Goal: Task Accomplishment & Management: Use online tool/utility

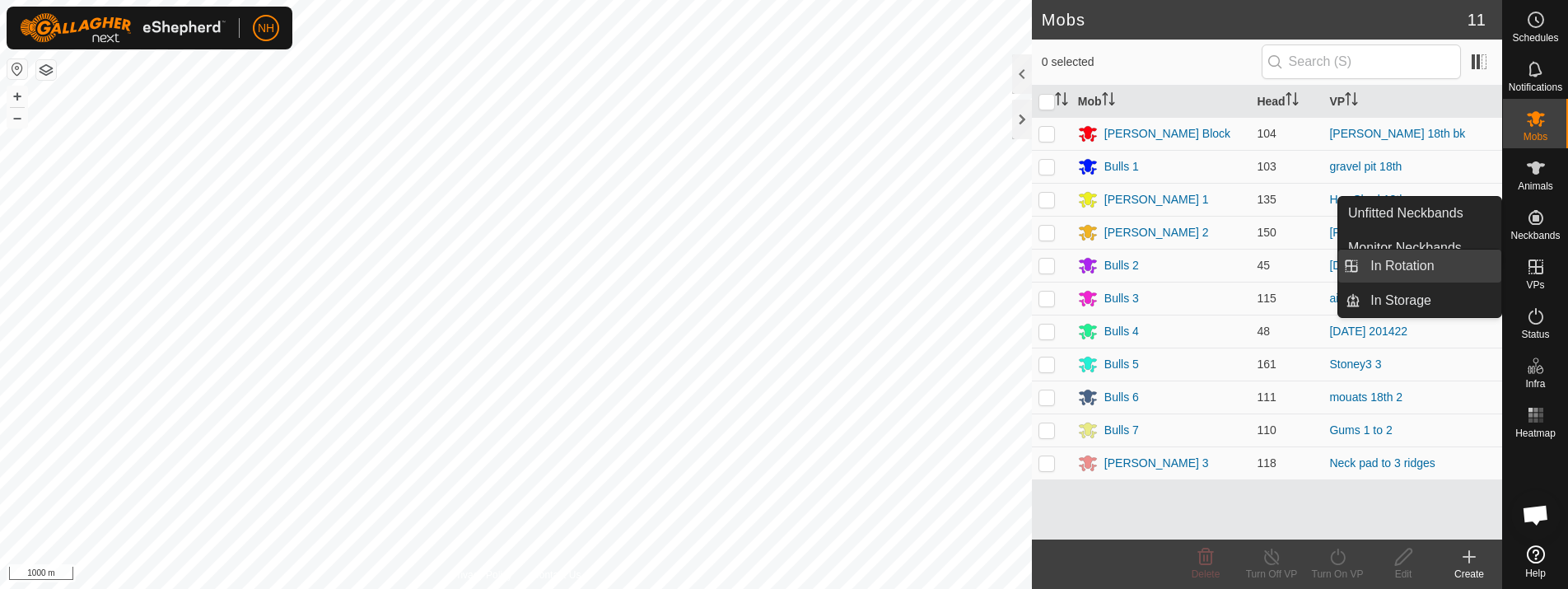
click at [1411, 262] on link "In Rotation" at bounding box center [1430, 266] width 140 height 33
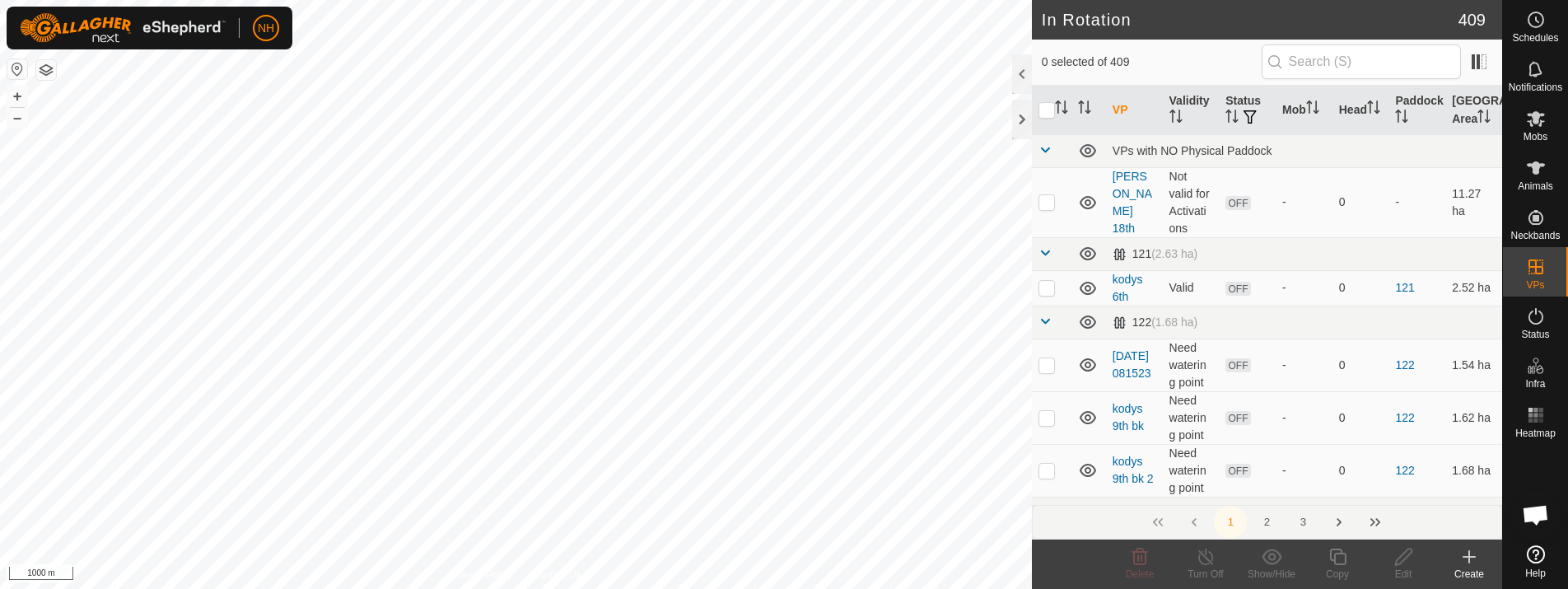
click at [1461, 555] on icon at bounding box center [1469, 557] width 20 height 20
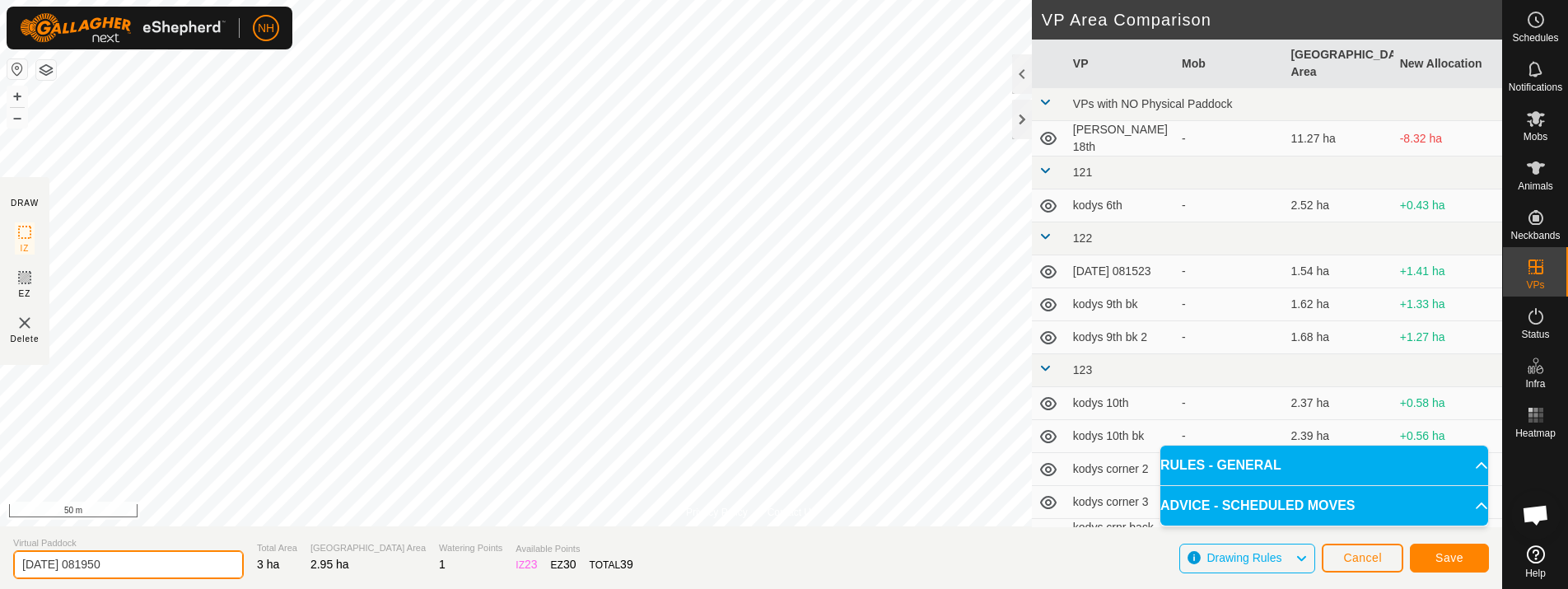
click at [172, 561] on input "[DATE] 081950" at bounding box center [128, 564] width 231 height 29
type input "2"
type input "mower shed 19th"
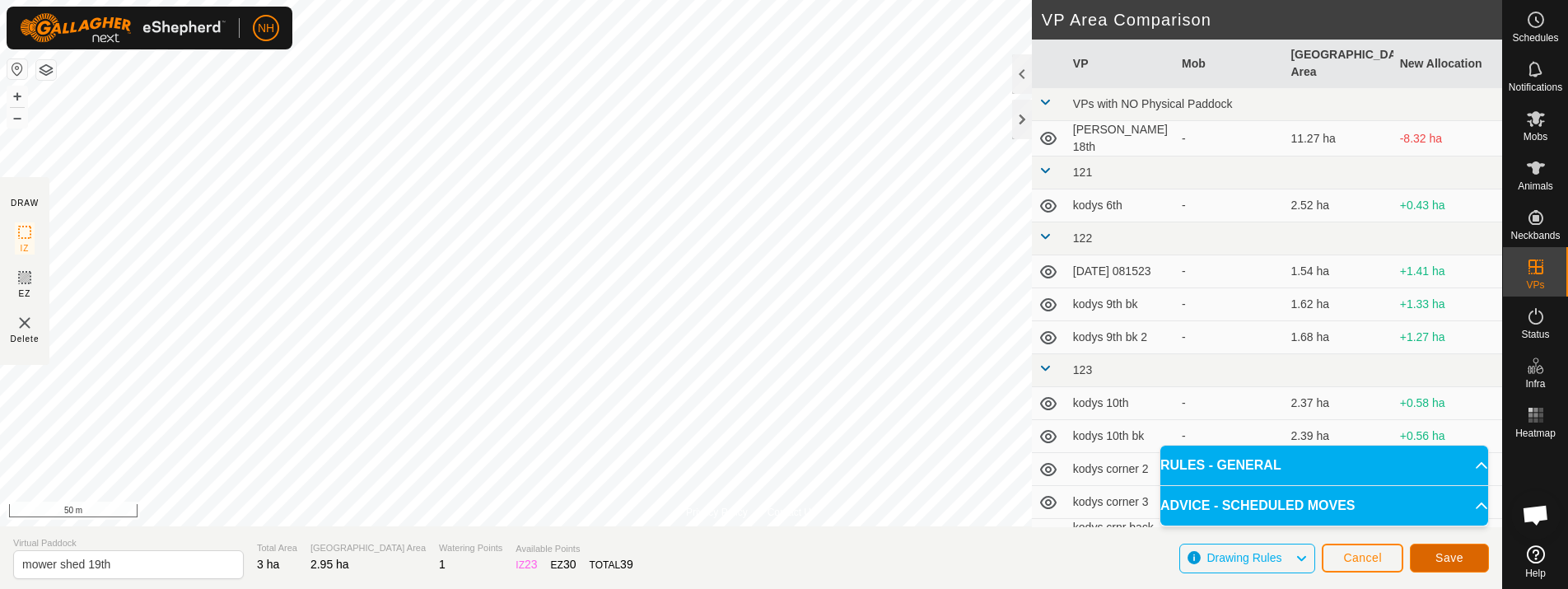
click at [1460, 551] on span "Save" at bounding box center [1449, 557] width 28 height 13
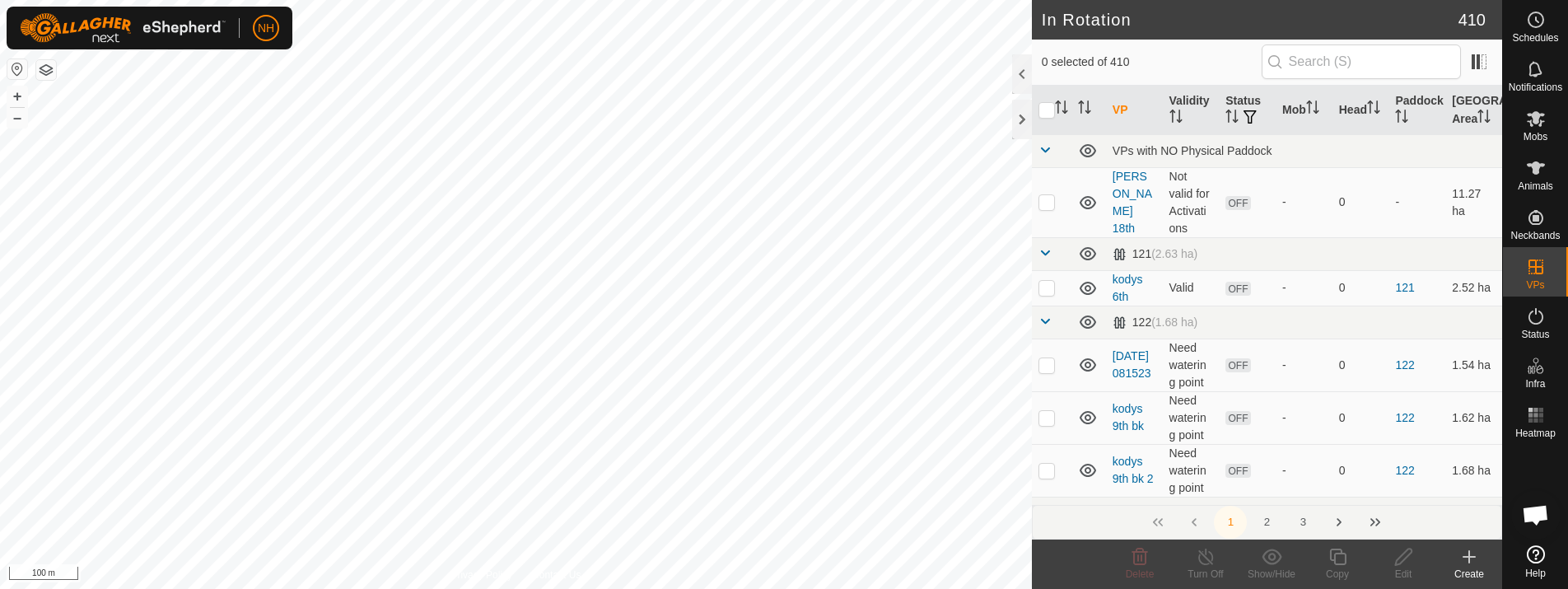
click at [1464, 554] on icon at bounding box center [1469, 557] width 20 height 20
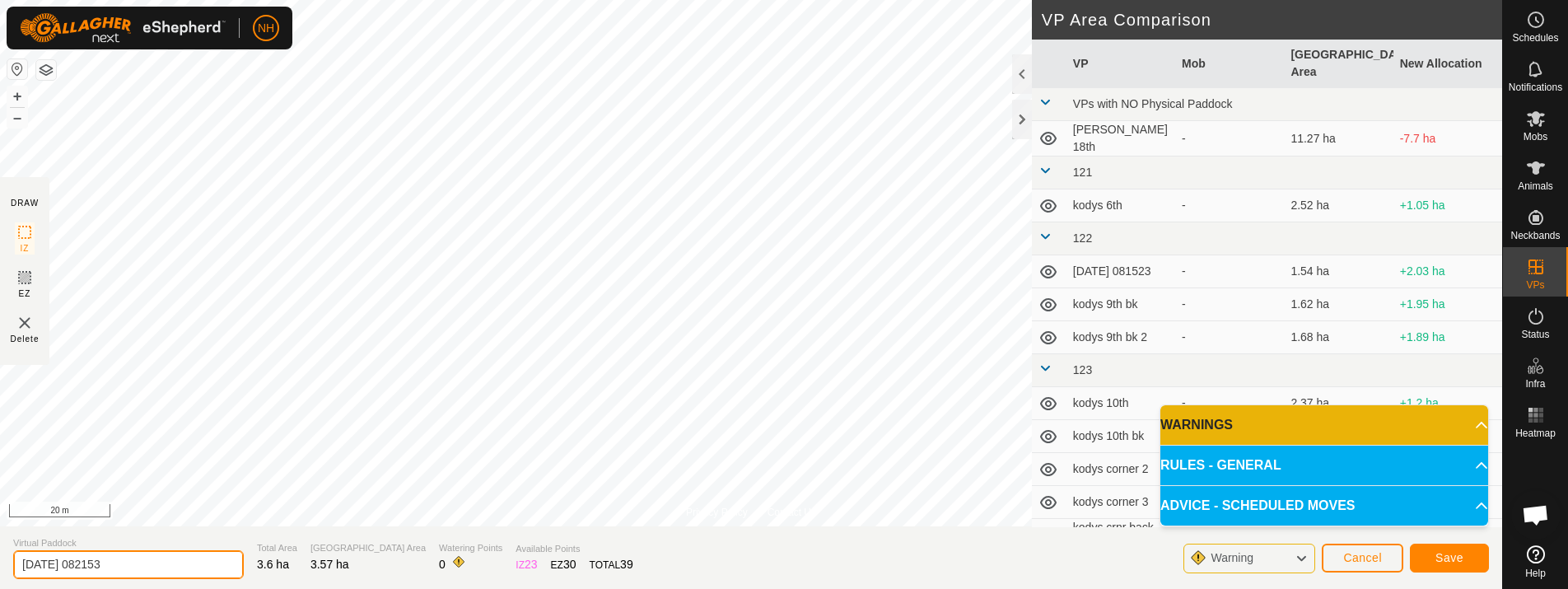
click at [159, 563] on input "[DATE] 082153" at bounding box center [128, 564] width 231 height 29
type input "2"
type input "[PERSON_NAME] 19th"
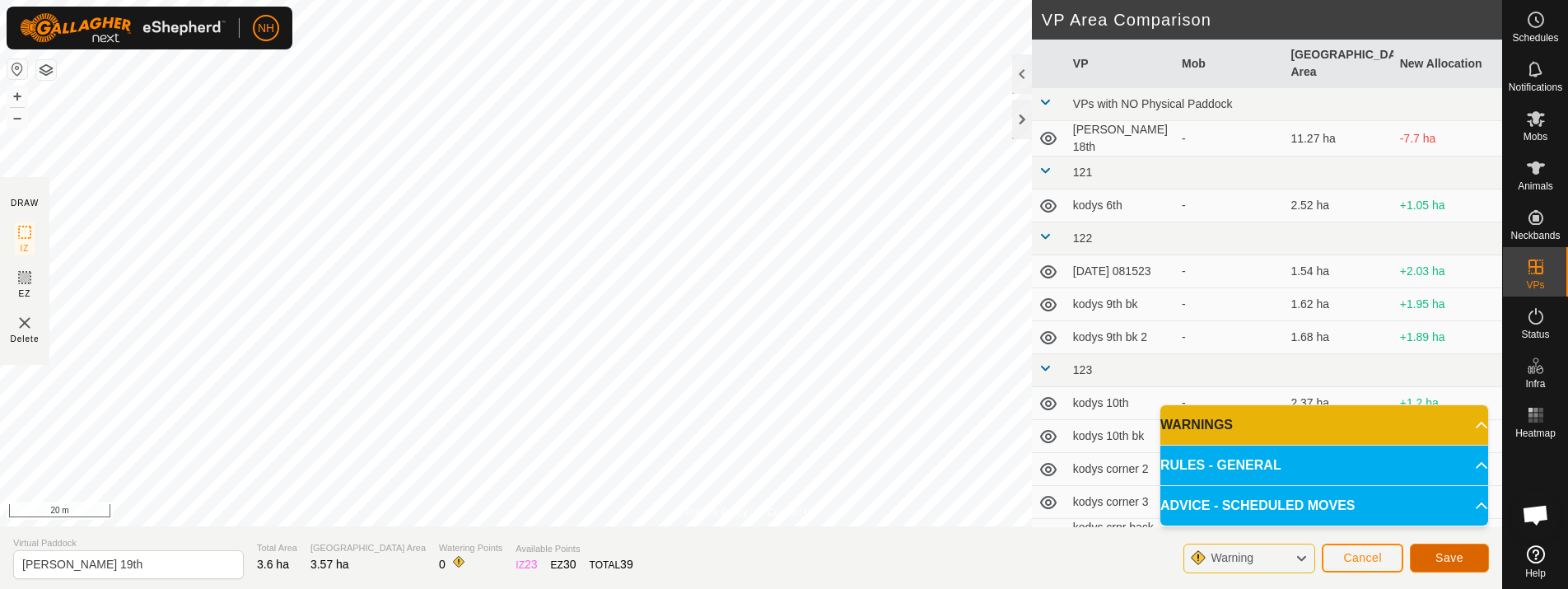
click at [1468, 560] on button "Save" at bounding box center [1449, 557] width 79 height 29
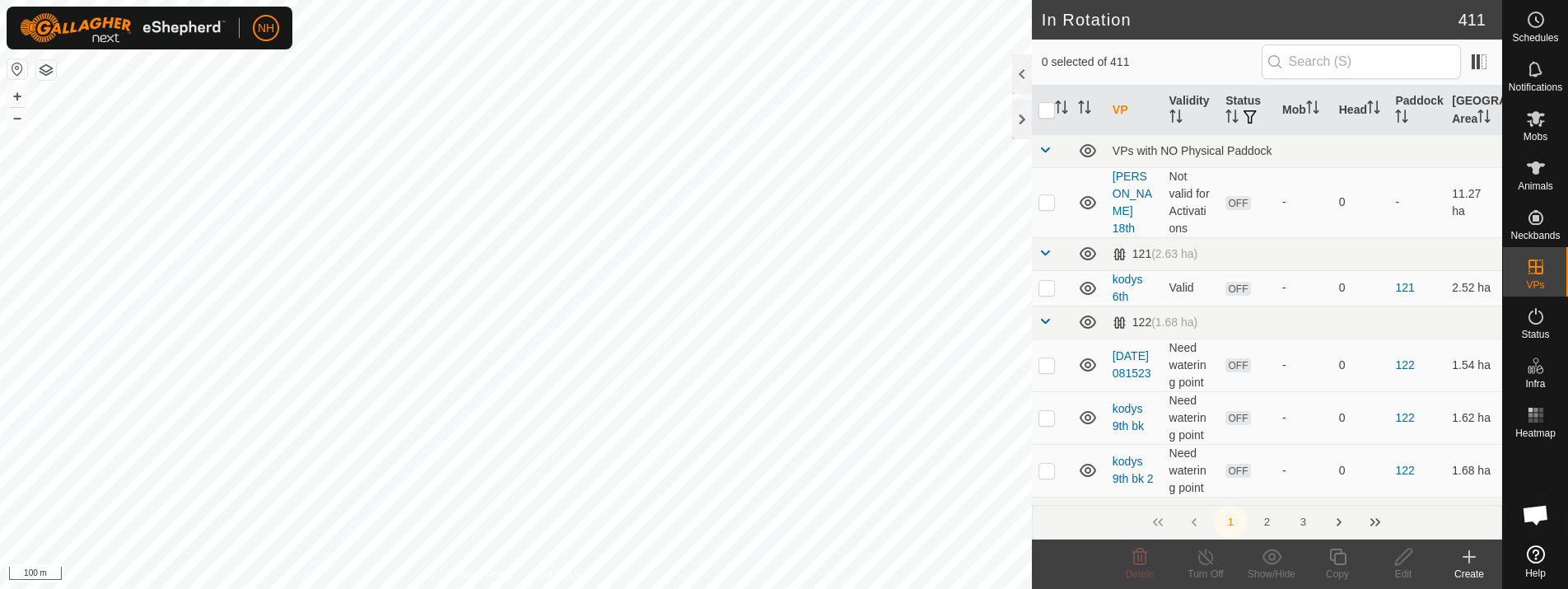
click at [1462, 554] on icon at bounding box center [1469, 557] width 20 height 20
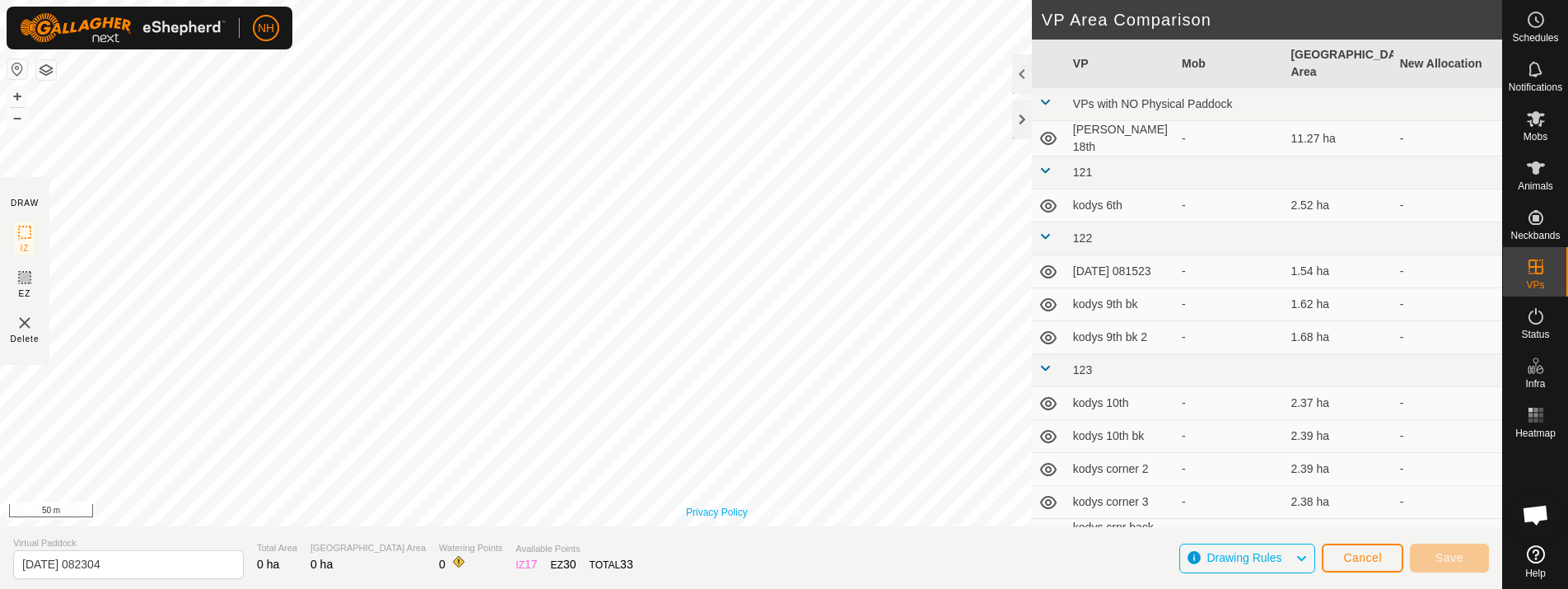
click at [701, 506] on link "Privacy Policy" at bounding box center [716, 512] width 61 height 15
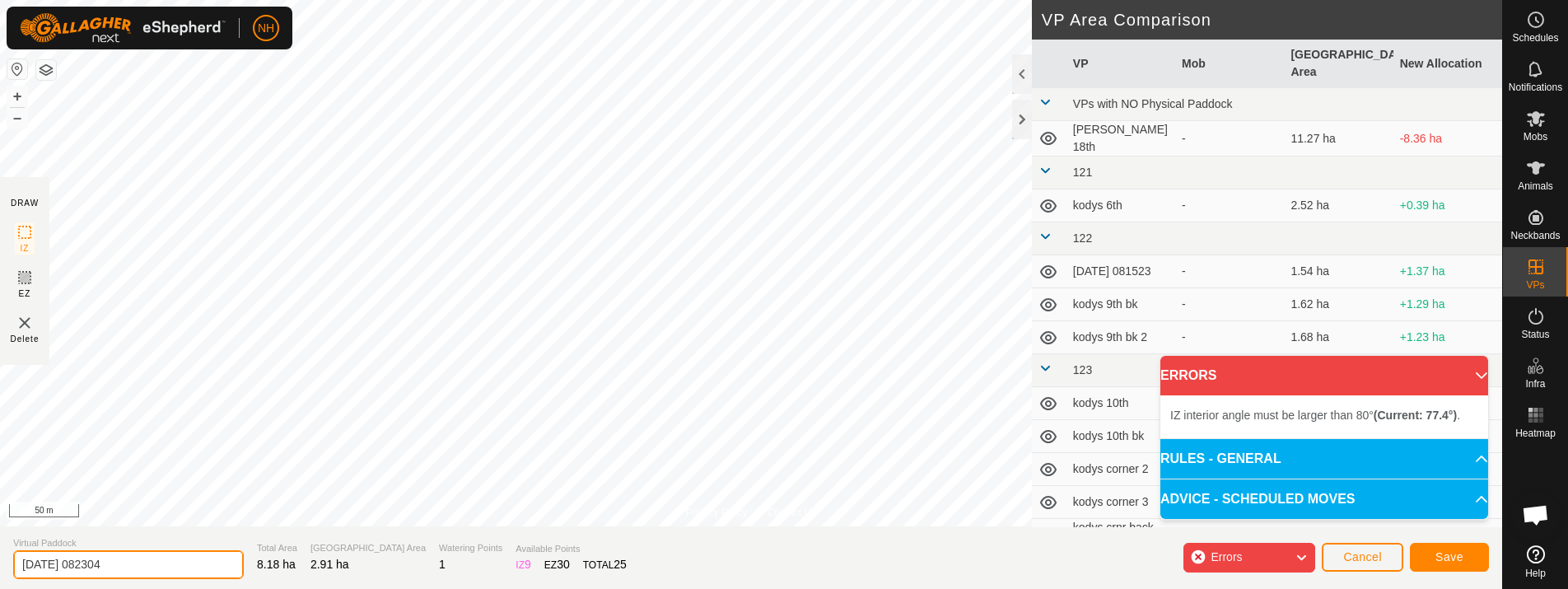
click at [164, 564] on input "[DATE] 082304" at bounding box center [128, 564] width 231 height 29
type input "2"
type input "mouats 19th"
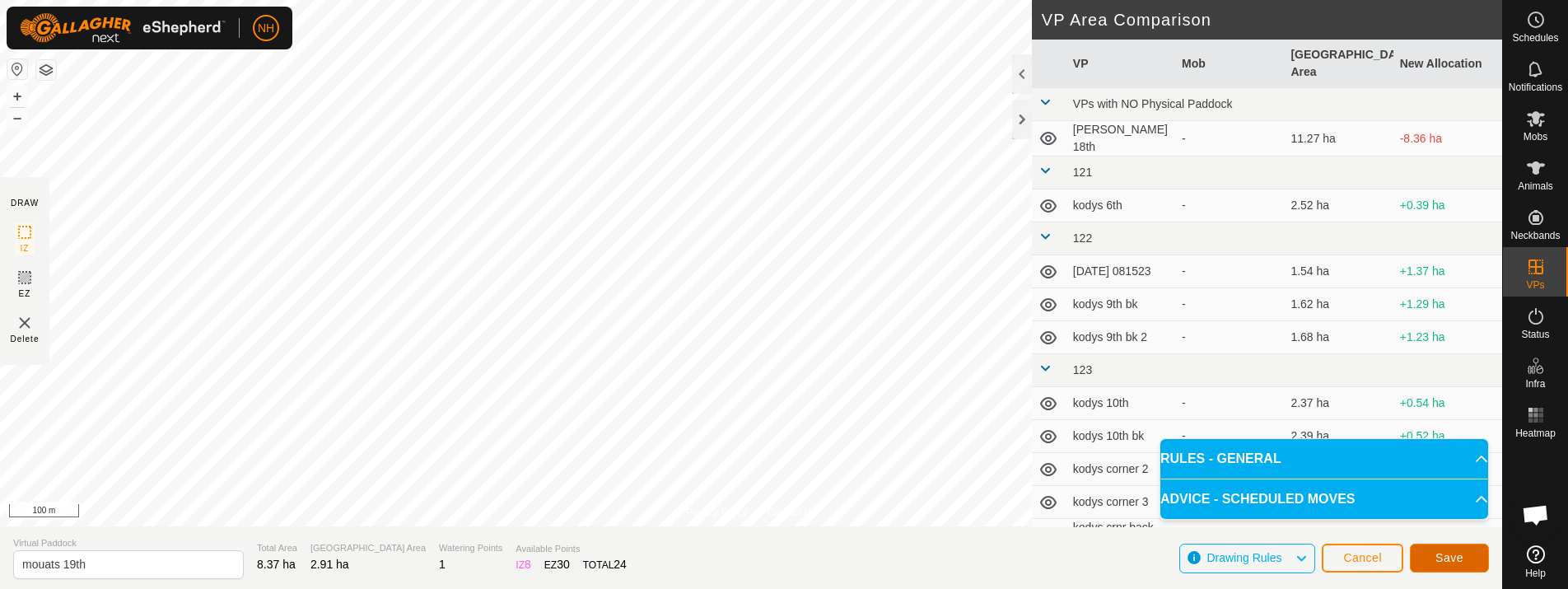
click at [1461, 556] on span "Save" at bounding box center [1449, 557] width 28 height 13
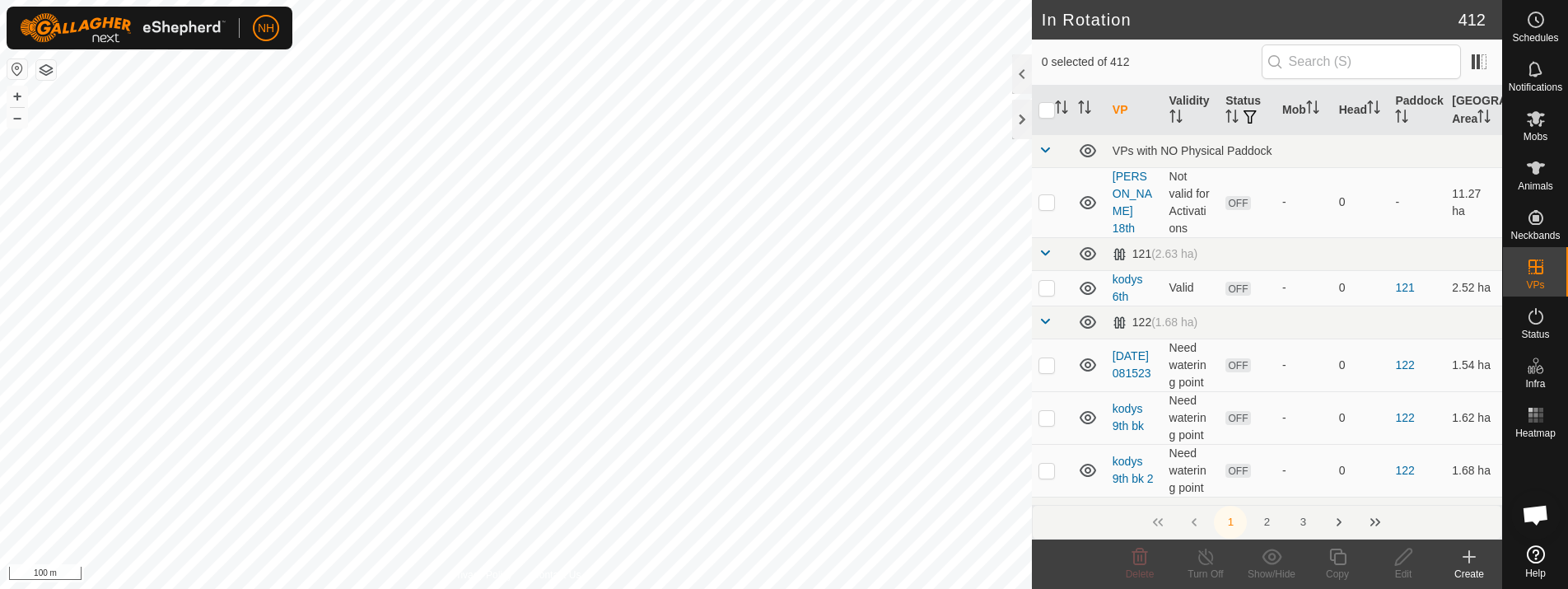
click at [1466, 555] on icon at bounding box center [1469, 557] width 20 height 20
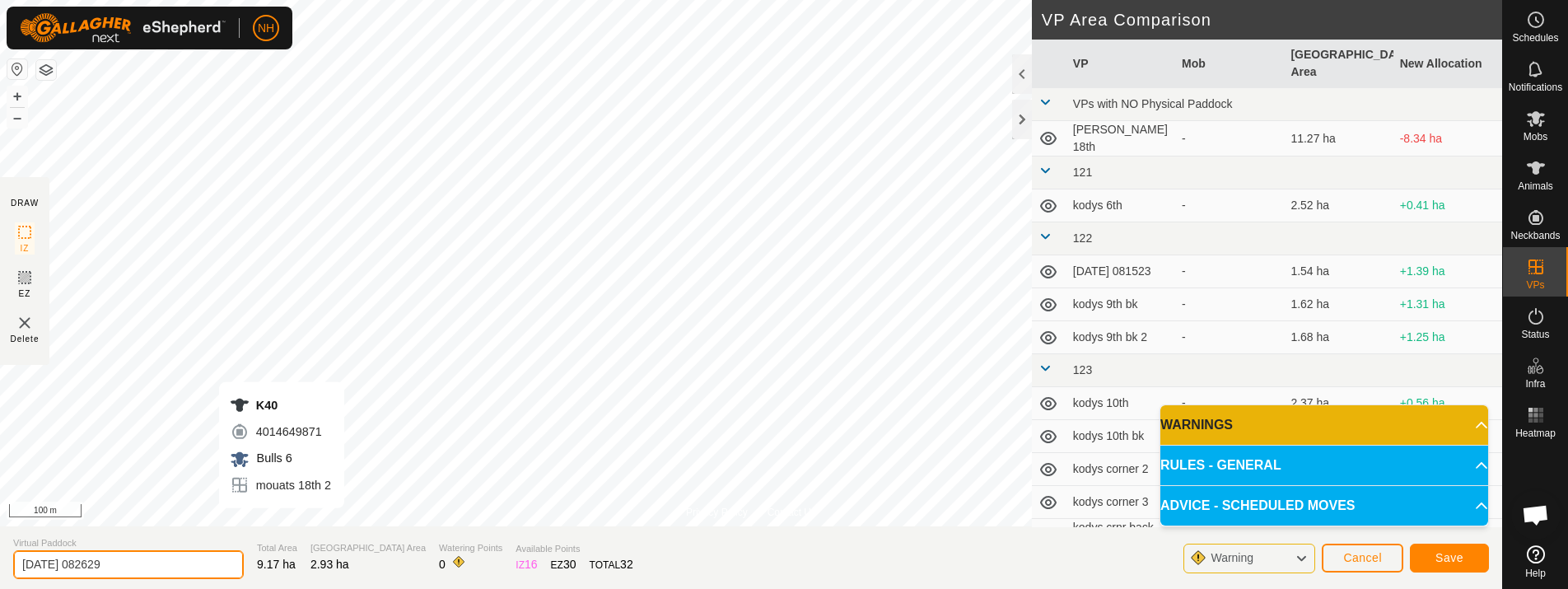
click at [210, 564] on input "[DATE] 082629" at bounding box center [128, 564] width 231 height 29
type input "2"
type input "ians 19th"
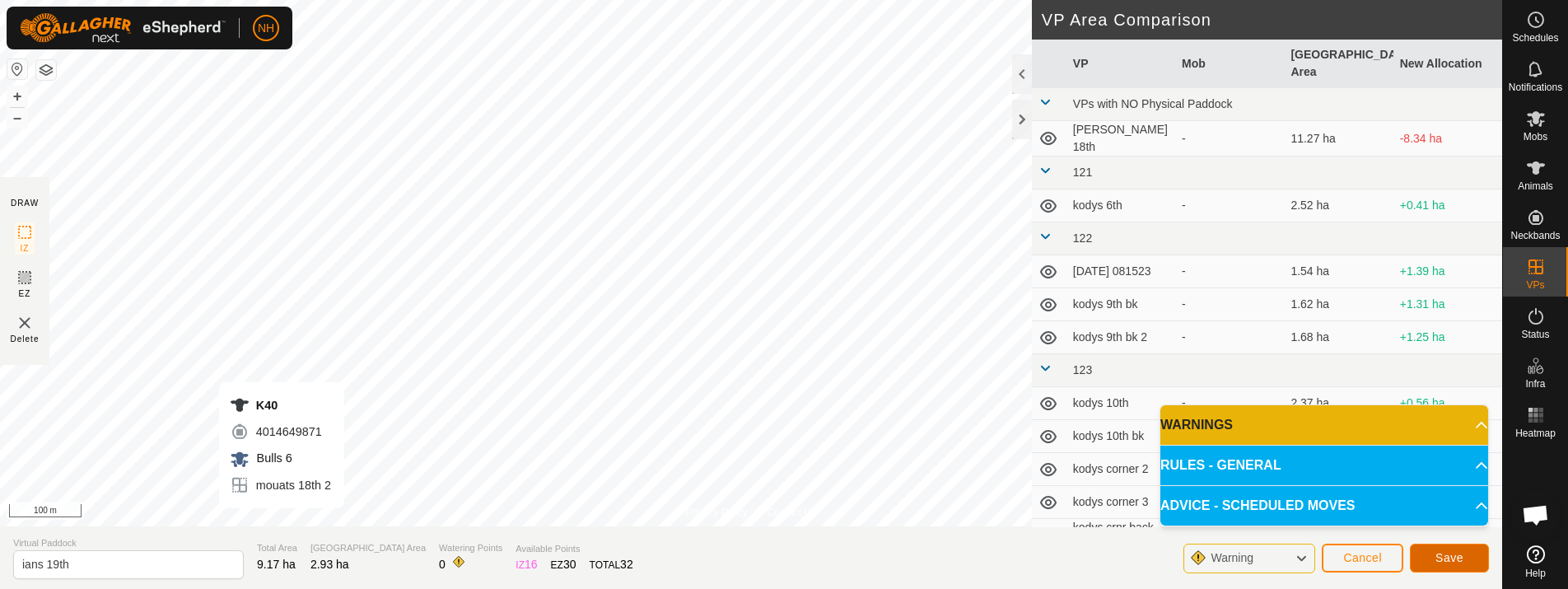
click at [1454, 554] on span "Save" at bounding box center [1449, 557] width 28 height 13
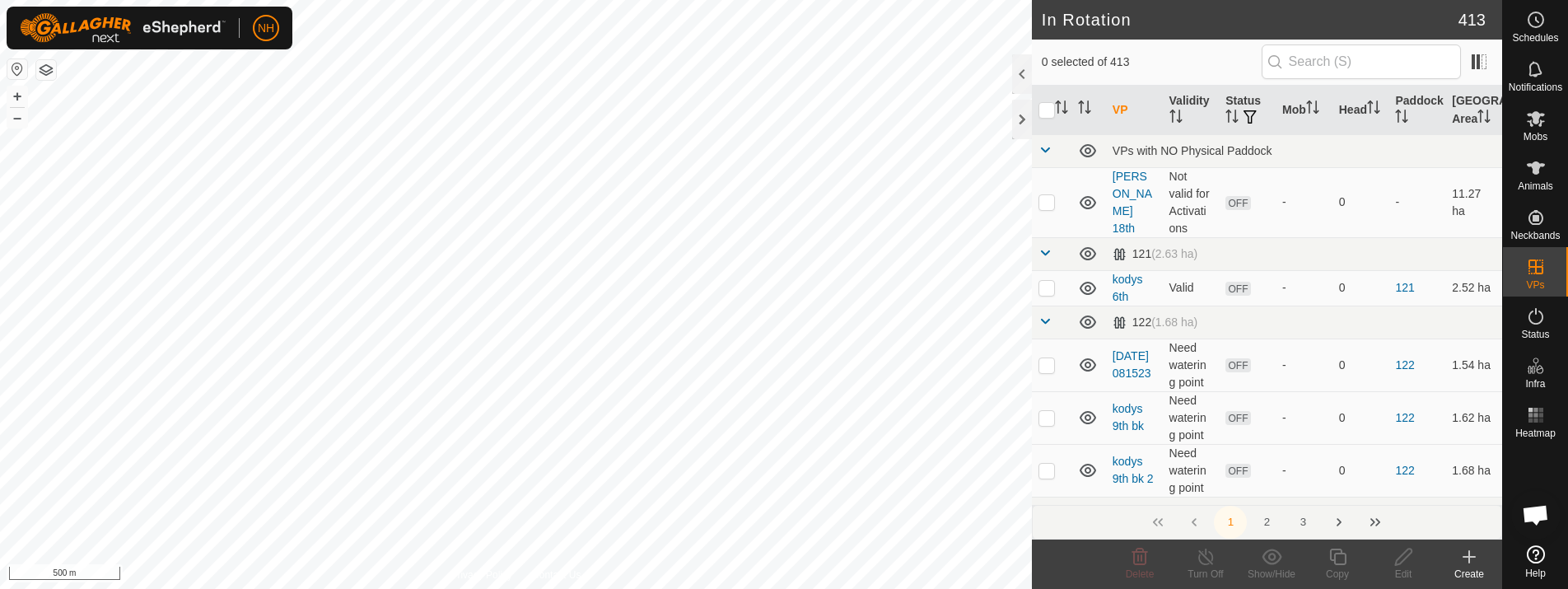
click at [1464, 557] on icon at bounding box center [1468, 557] width 11 height 0
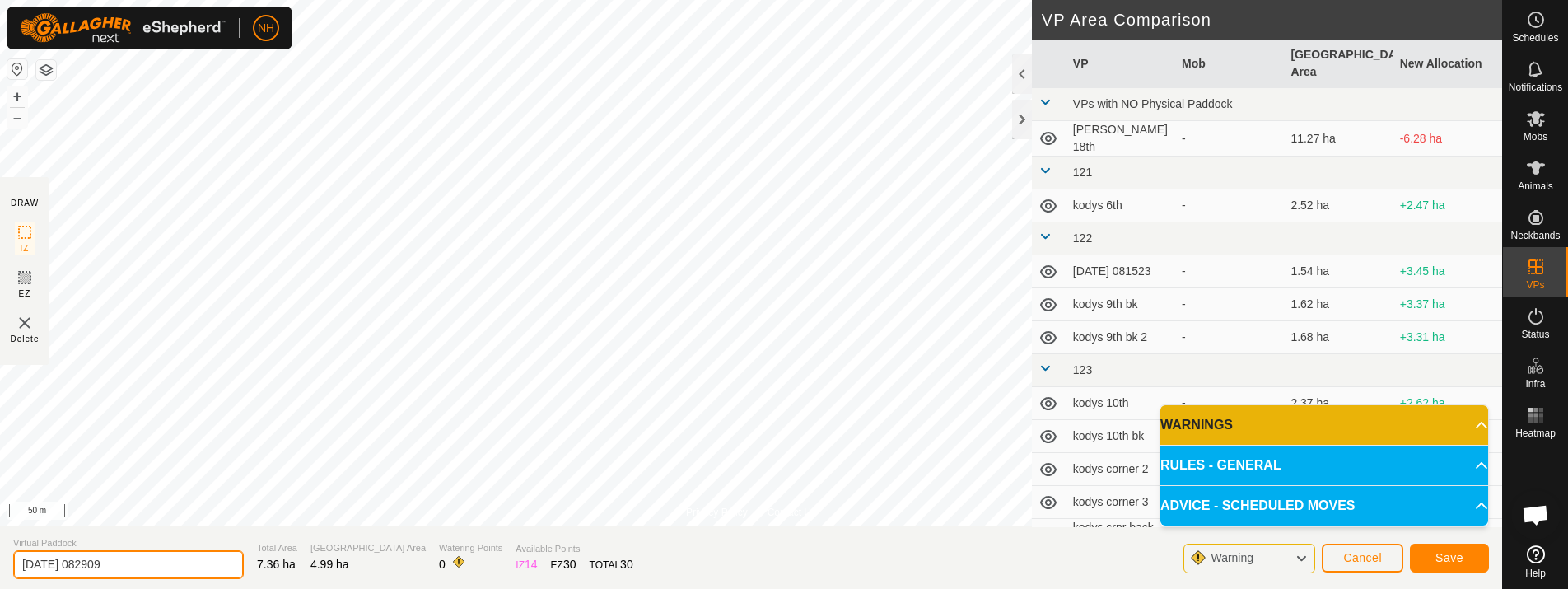
click at [147, 559] on input "[DATE] 082909" at bounding box center [128, 564] width 231 height 29
type input "2"
type input "airstrip 19th"
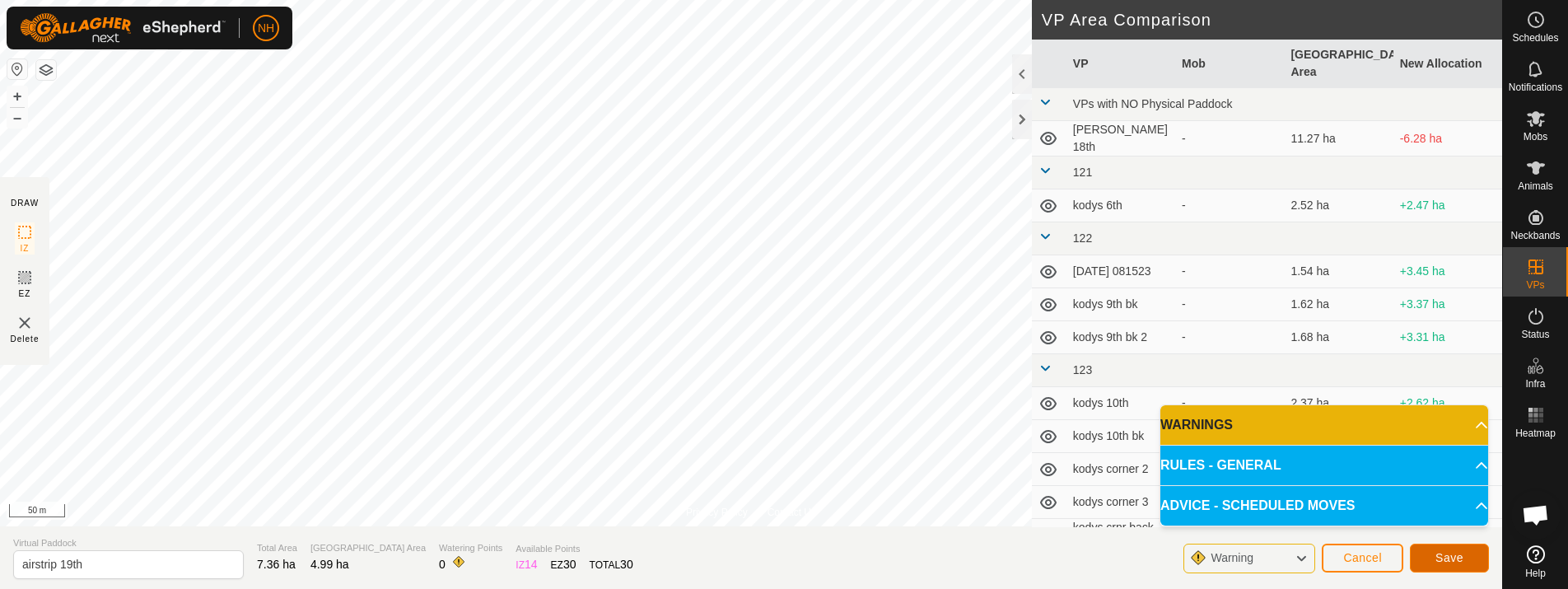
click at [1451, 560] on span "Save" at bounding box center [1449, 557] width 28 height 13
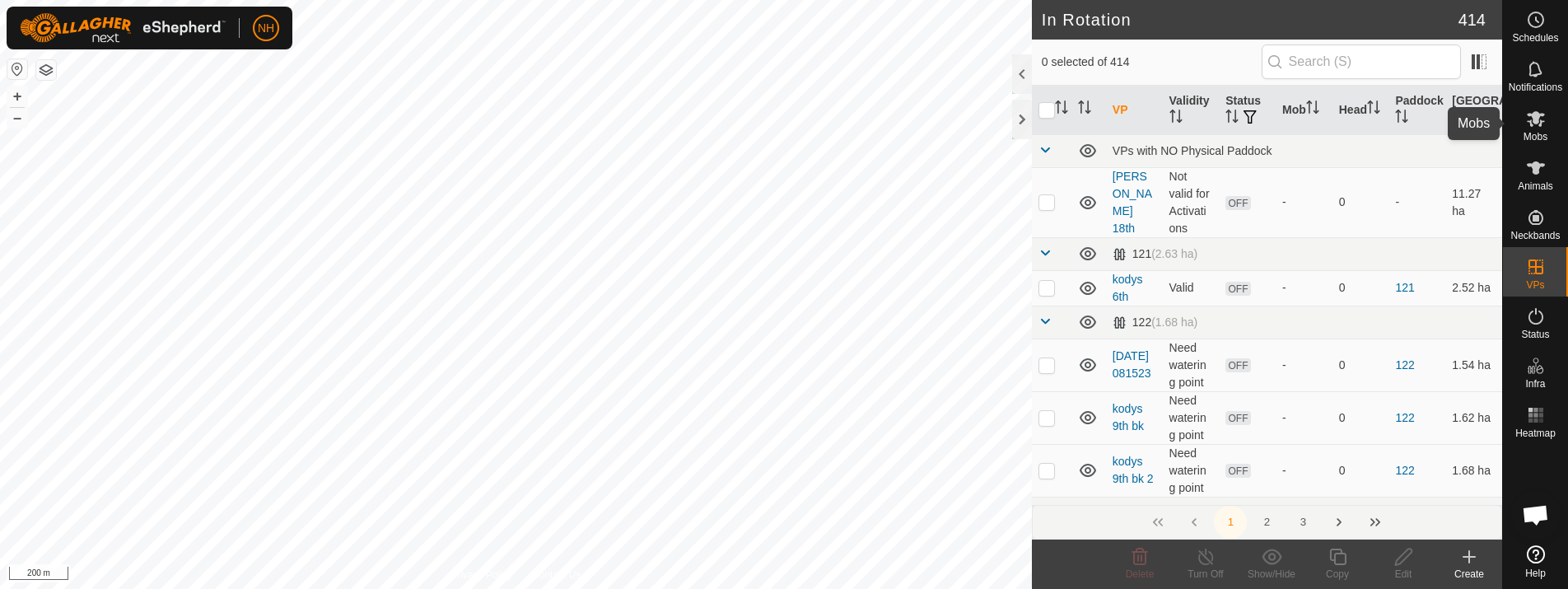
click at [1537, 123] on icon at bounding box center [1536, 119] width 18 height 16
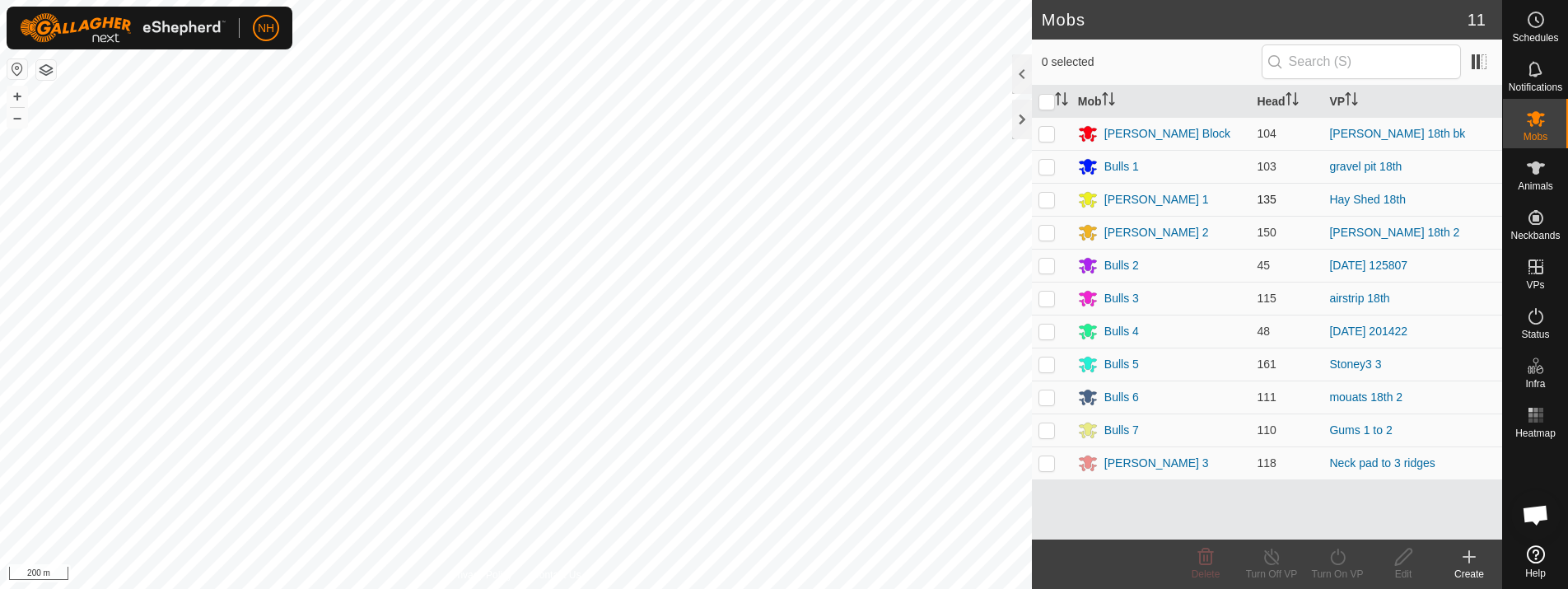
click at [1052, 202] on p-checkbox at bounding box center [1047, 198] width 17 height 13
checkbox input "true"
click at [1339, 558] on icon at bounding box center [1337, 557] width 20 height 20
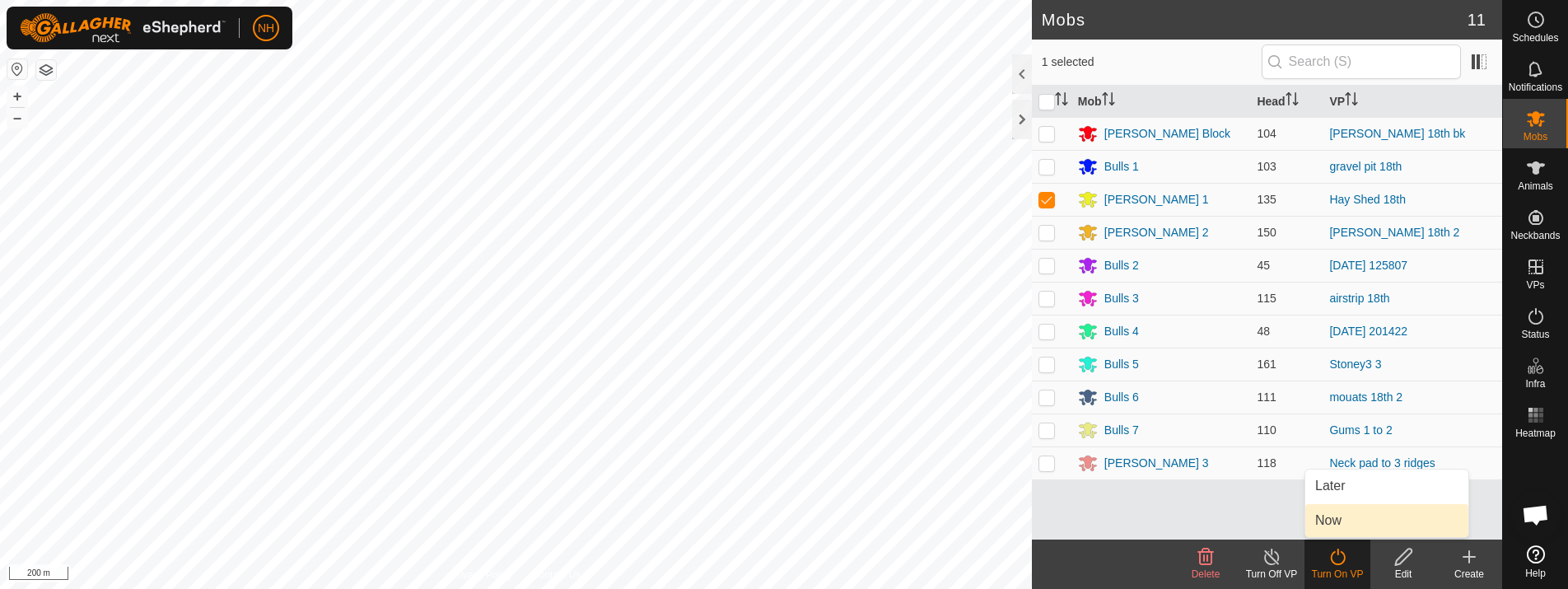
click at [1333, 525] on link "Now" at bounding box center [1386, 521] width 163 height 33
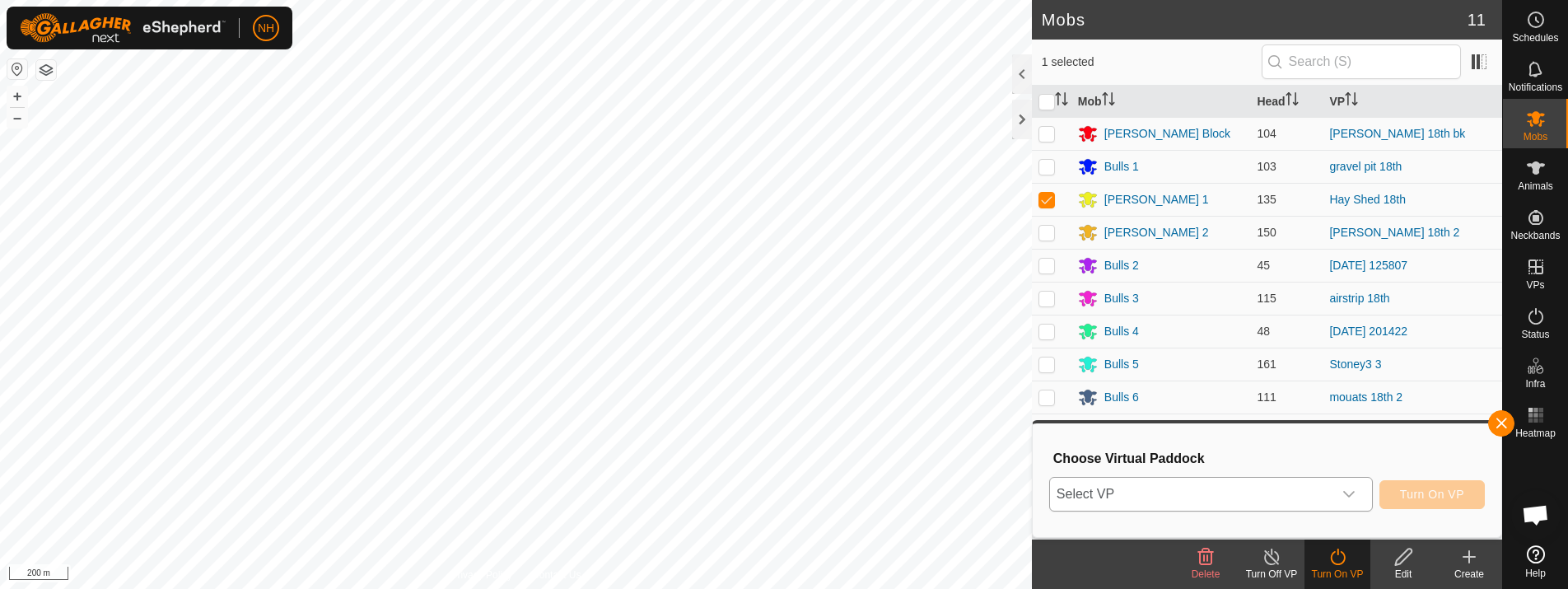
click at [1295, 497] on span "Select VP" at bounding box center [1191, 494] width 283 height 33
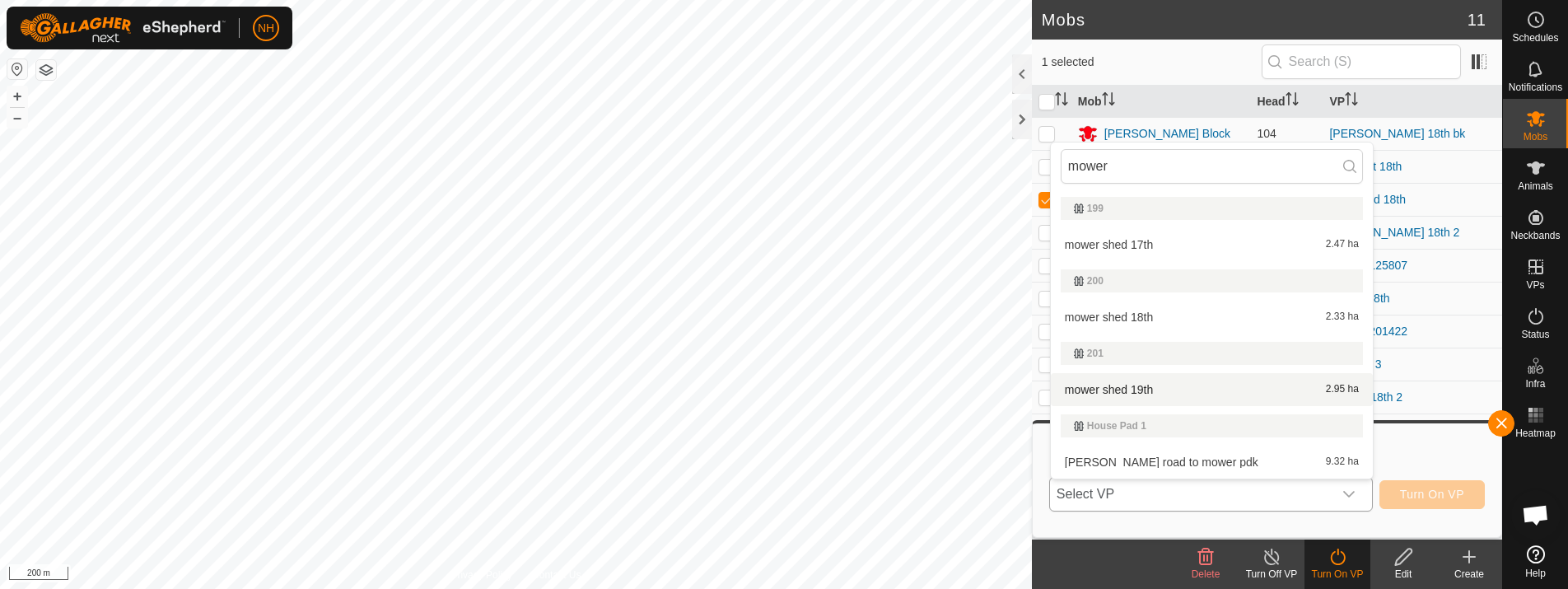
type input "mower"
click at [1148, 391] on li "mower shed 19th 2.95 ha" at bounding box center [1212, 390] width 322 height 33
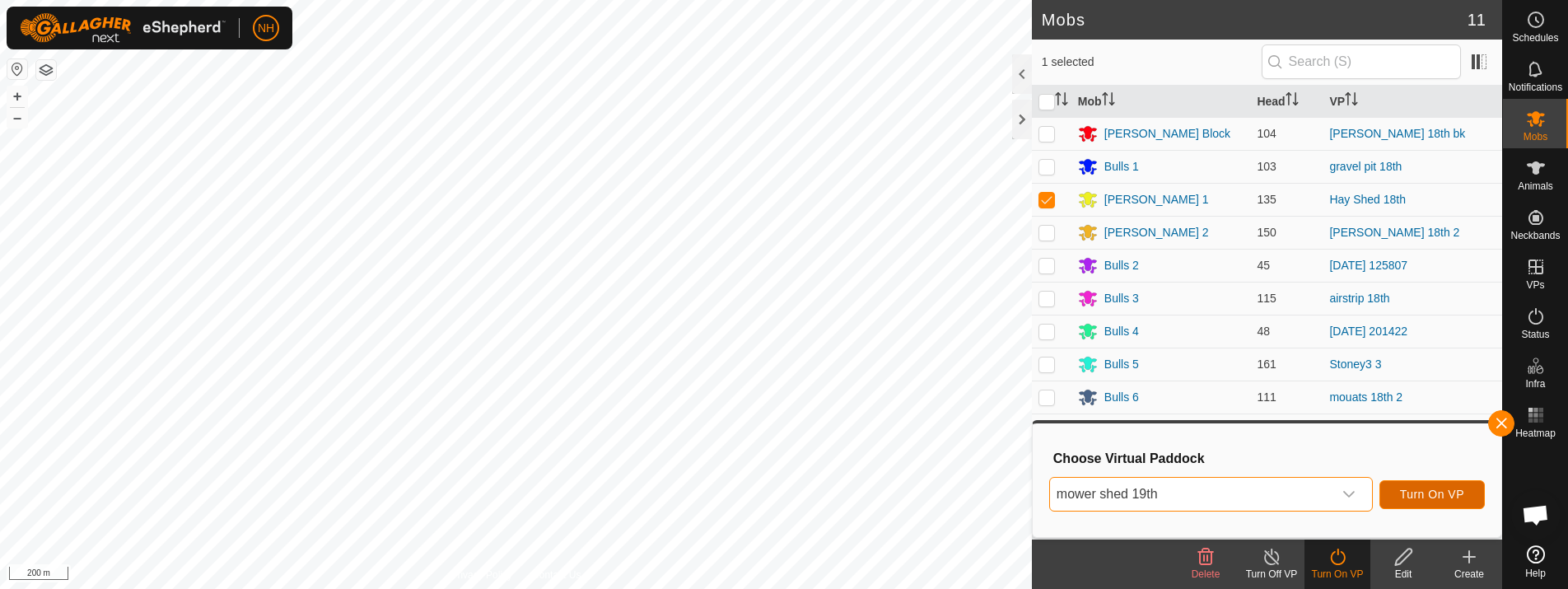
click at [1436, 486] on button "Turn On VP" at bounding box center [1432, 494] width 105 height 29
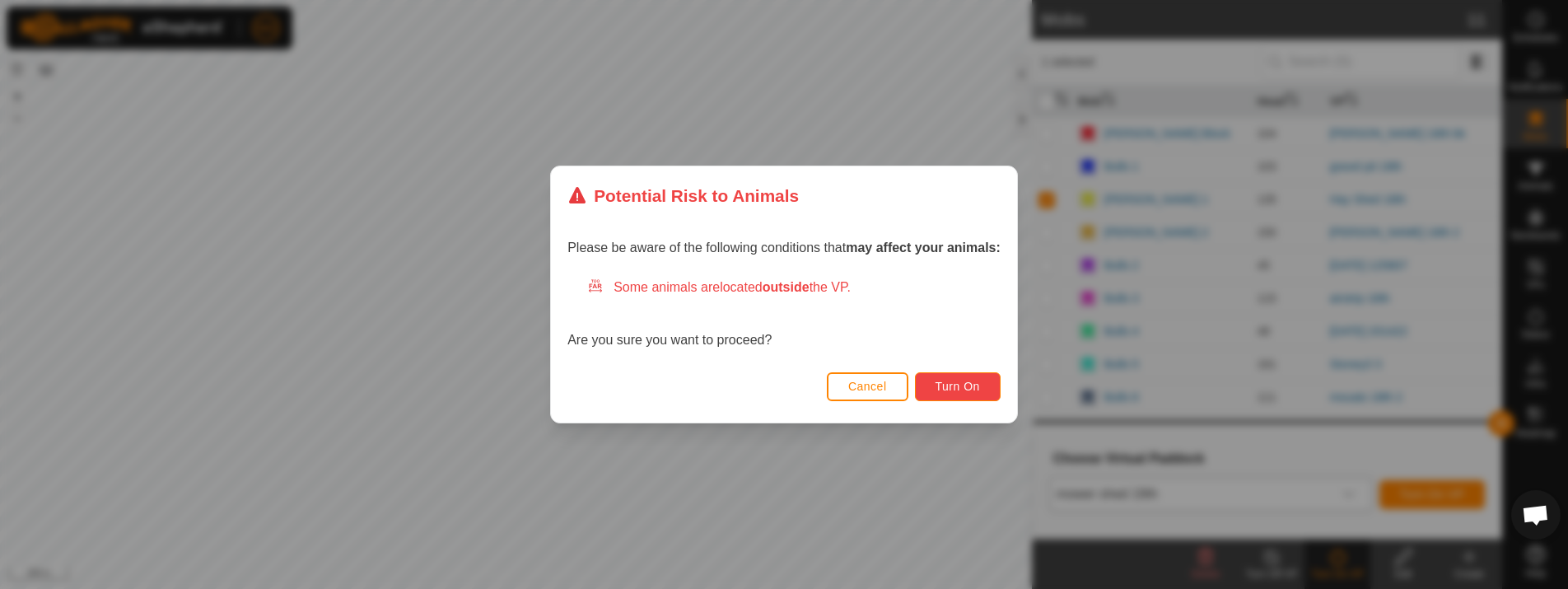
click at [990, 380] on button "Turn On" at bounding box center [958, 386] width 86 height 29
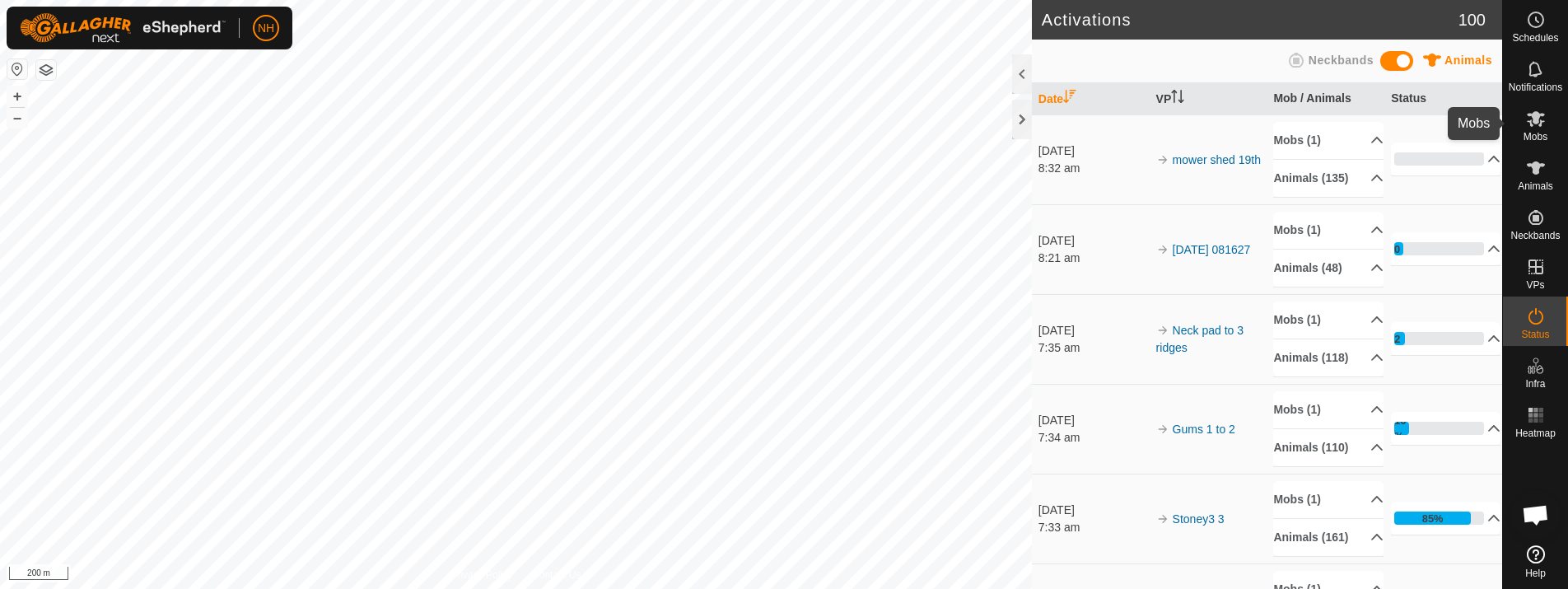
click at [1529, 125] on icon at bounding box center [1536, 119] width 20 height 20
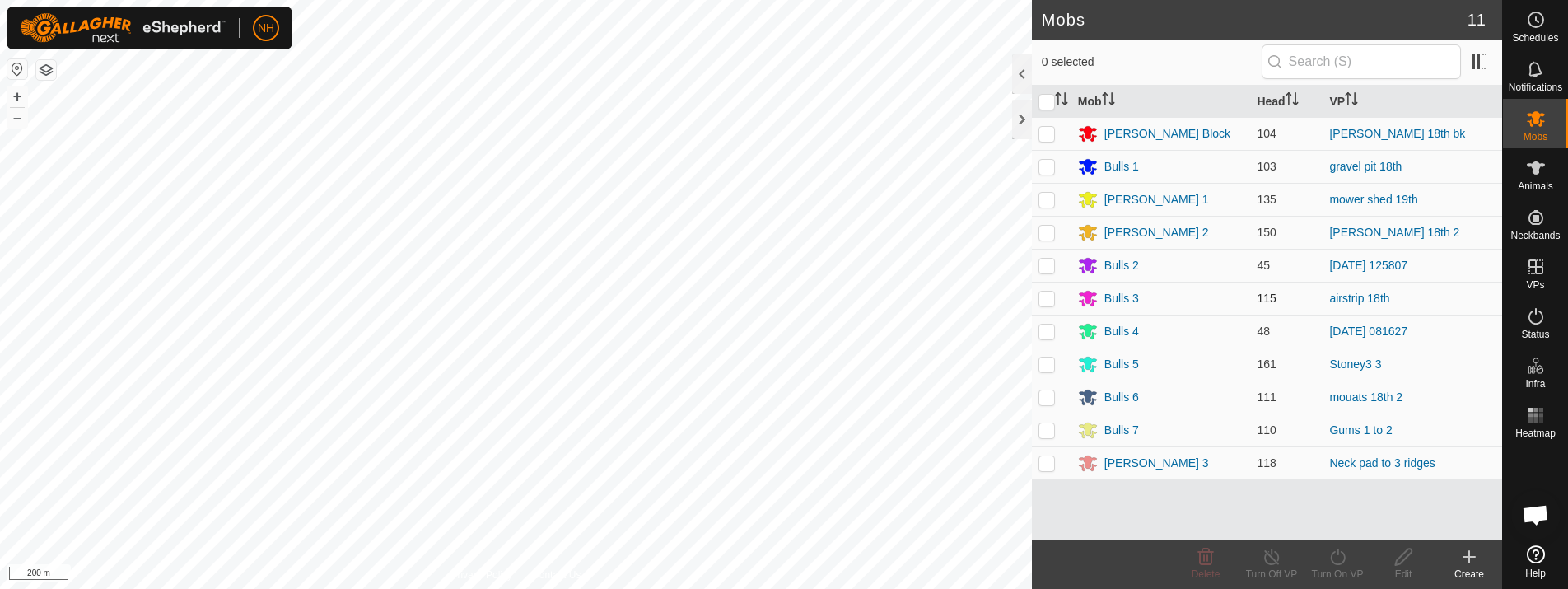
click at [1042, 304] on p-checkbox at bounding box center [1047, 298] width 17 height 13
checkbox input "true"
click at [1334, 558] on icon at bounding box center [1337, 557] width 20 height 20
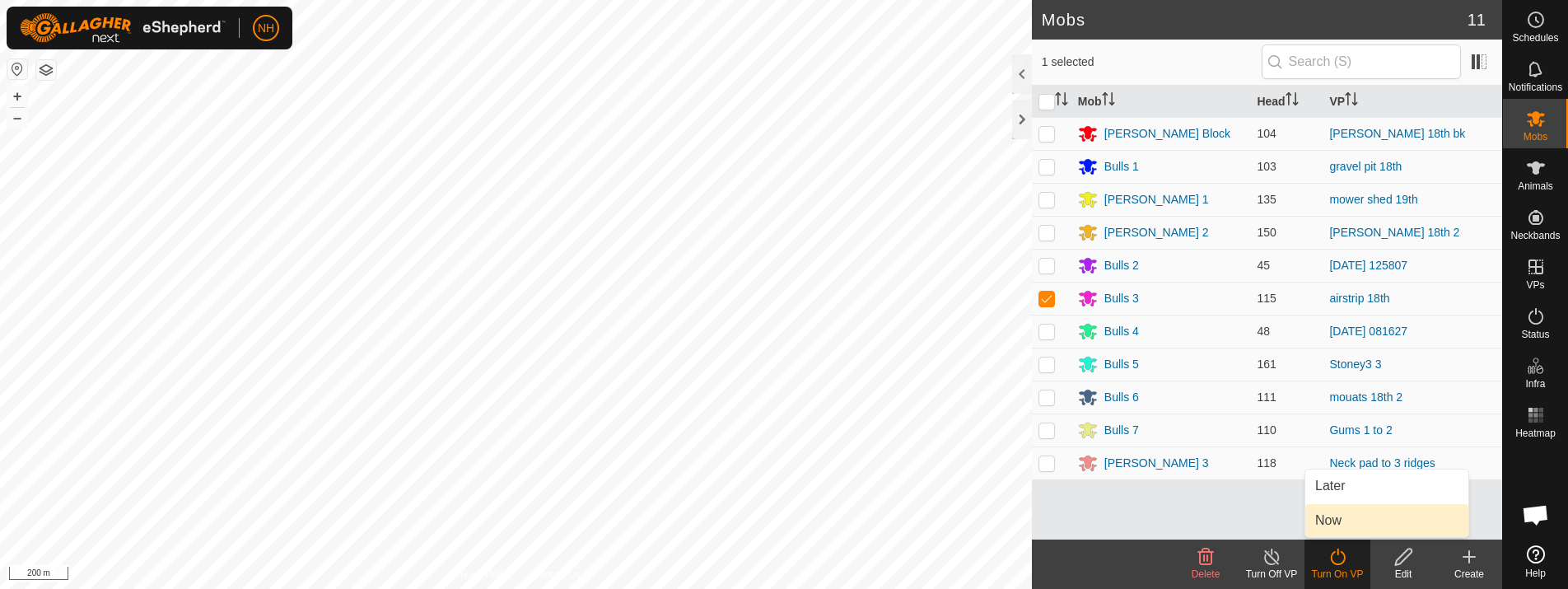
click at [1334, 512] on link "Now" at bounding box center [1386, 521] width 163 height 33
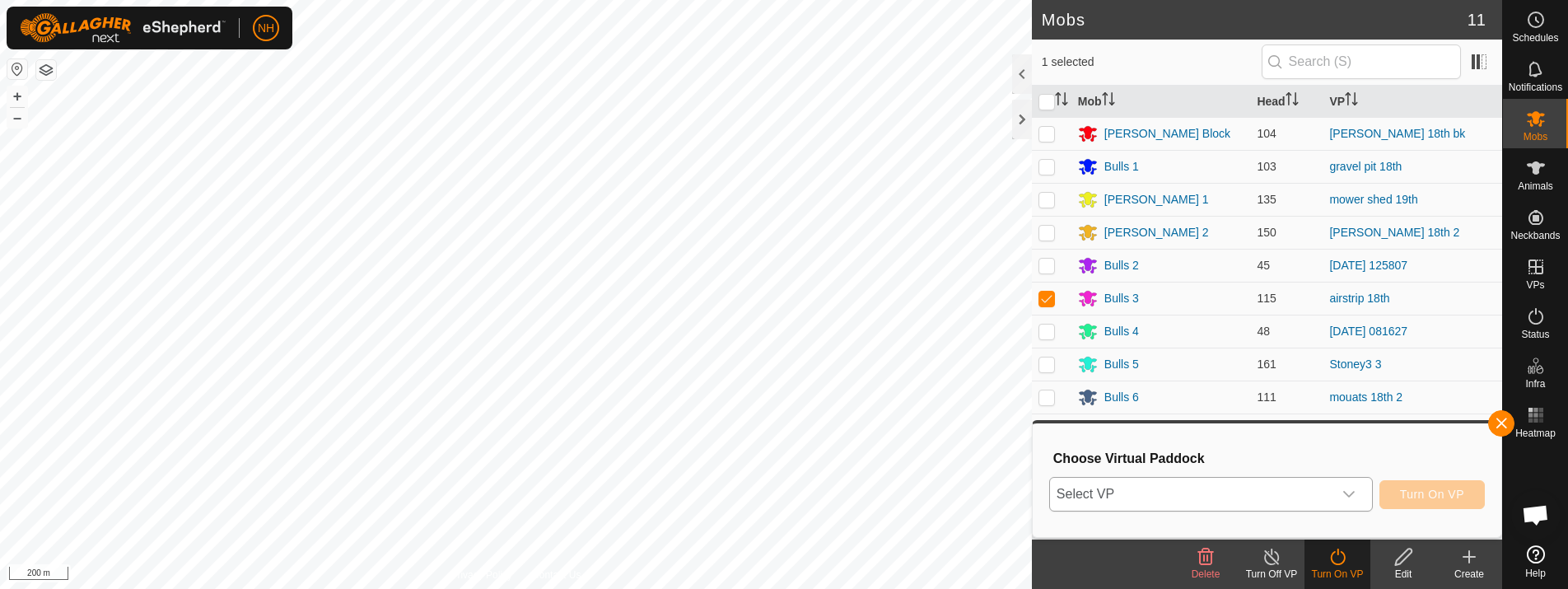
click at [1330, 492] on span "Select VP" at bounding box center [1191, 494] width 283 height 33
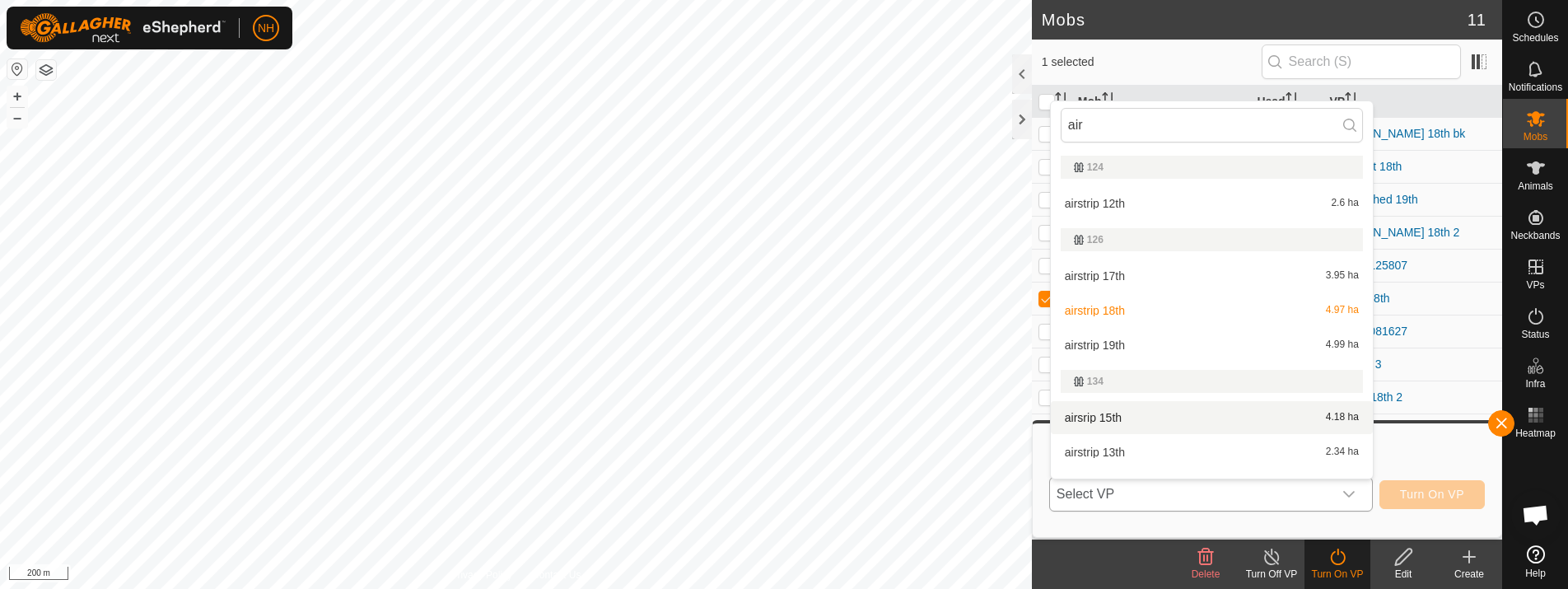
scroll to position [25, 0]
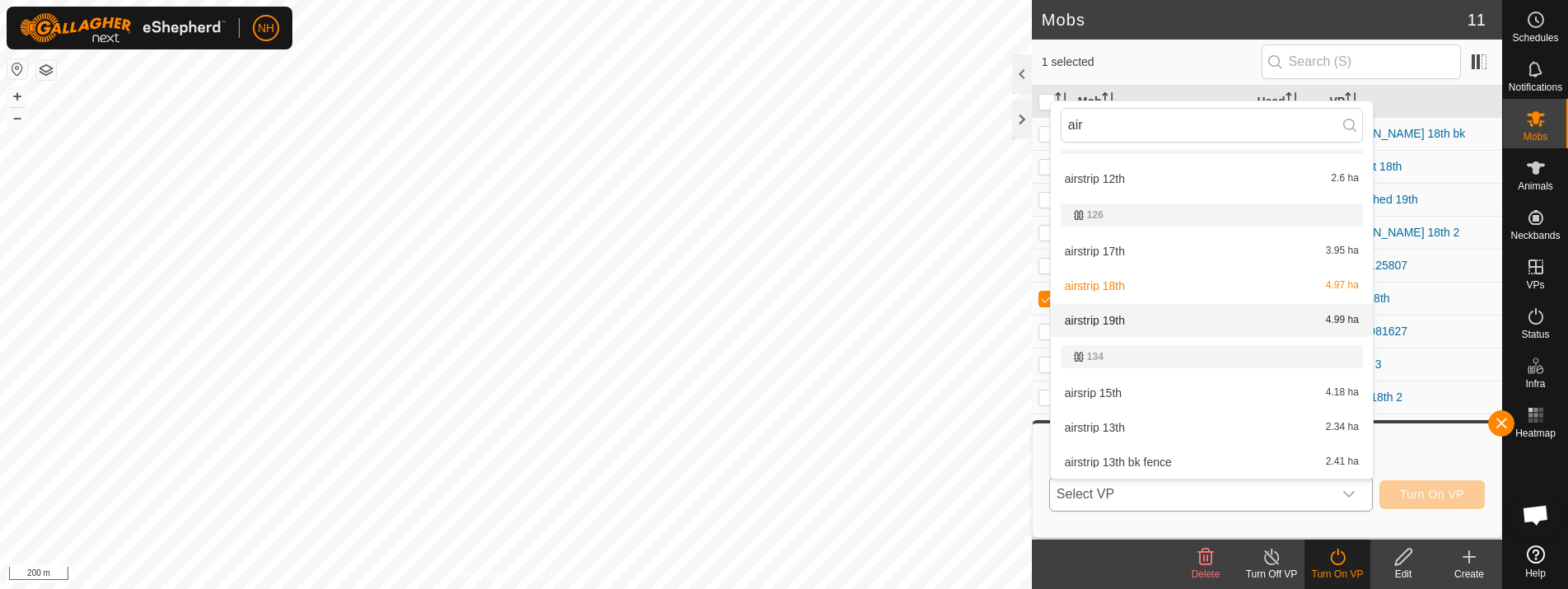
type input "air"
click at [1185, 320] on li "airstrip 19th 4.99 ha" at bounding box center [1212, 320] width 322 height 33
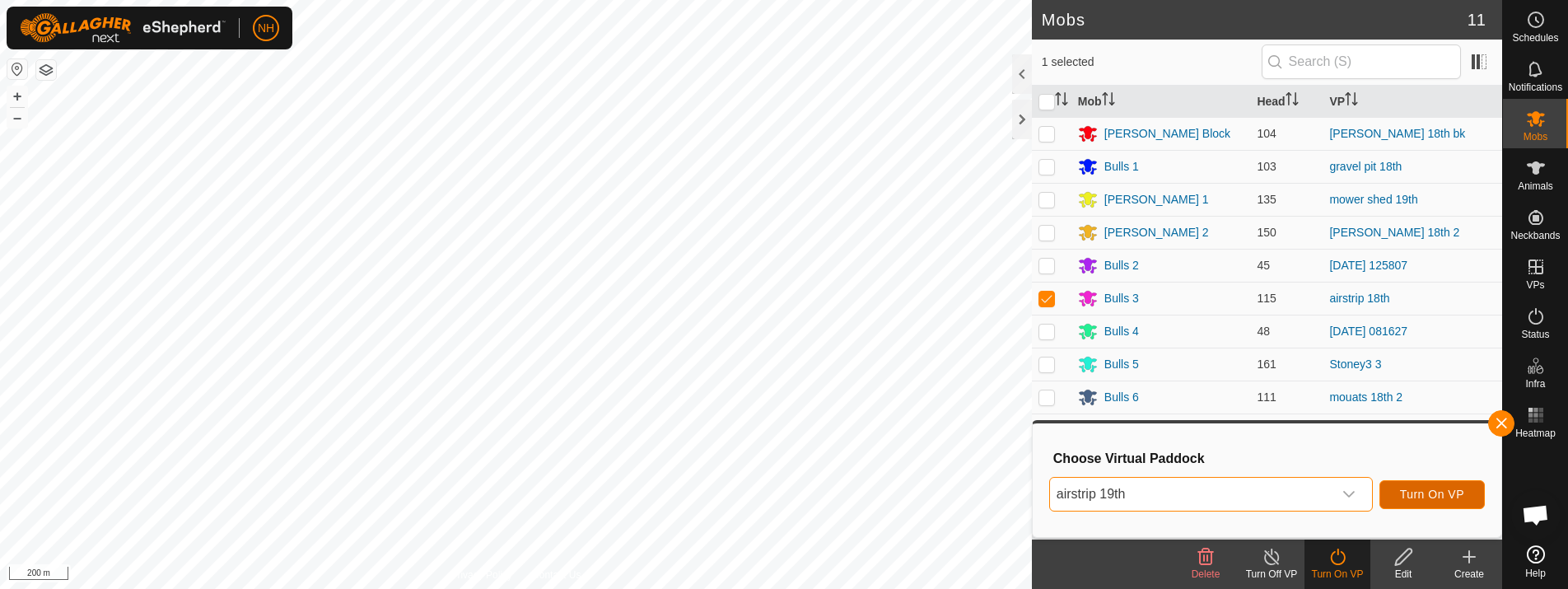
click at [1432, 501] on button "Turn On VP" at bounding box center [1432, 494] width 105 height 29
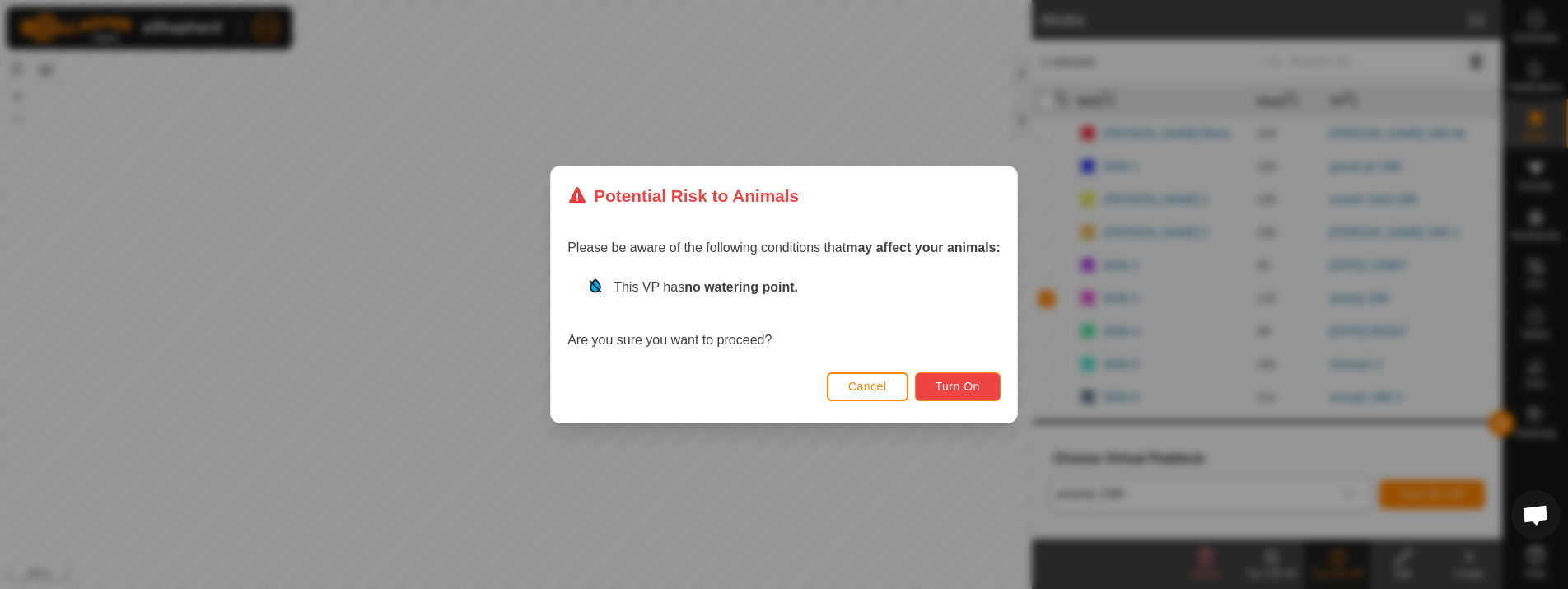
click at [961, 377] on button "Turn On" at bounding box center [958, 386] width 86 height 29
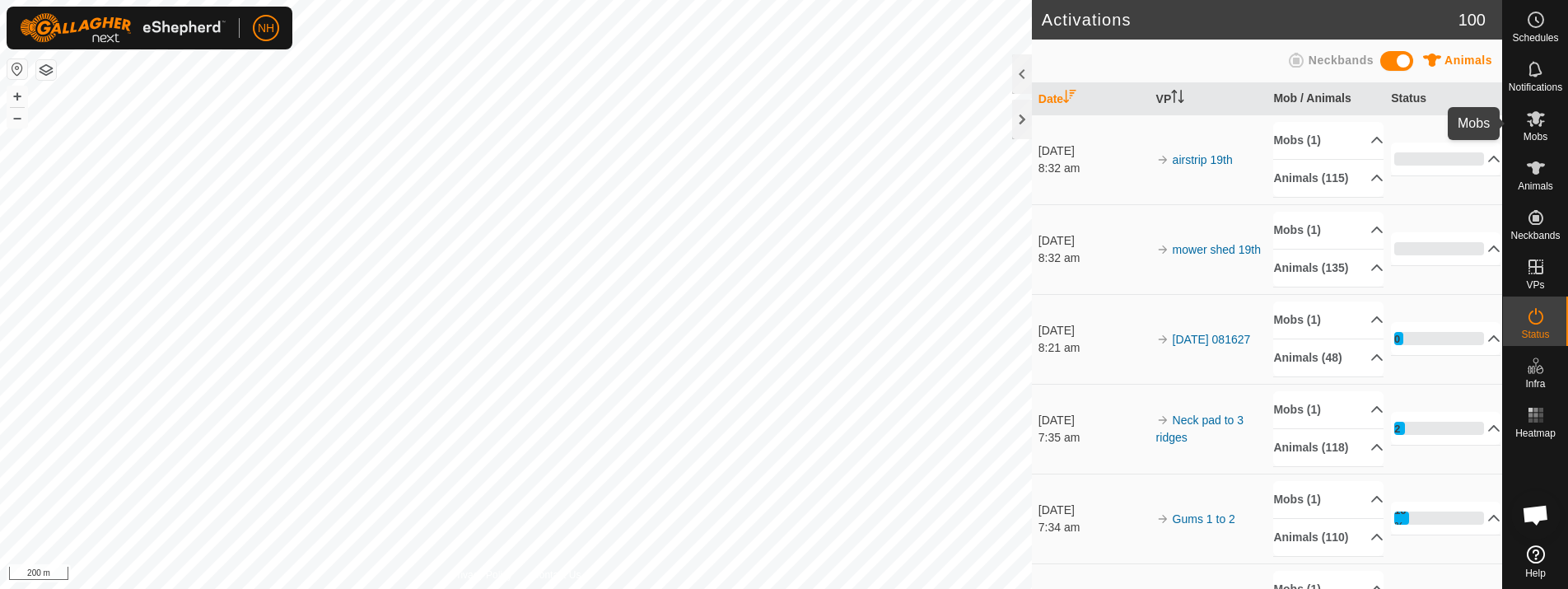
click at [1531, 132] on span "Mobs" at bounding box center [1535, 136] width 24 height 10
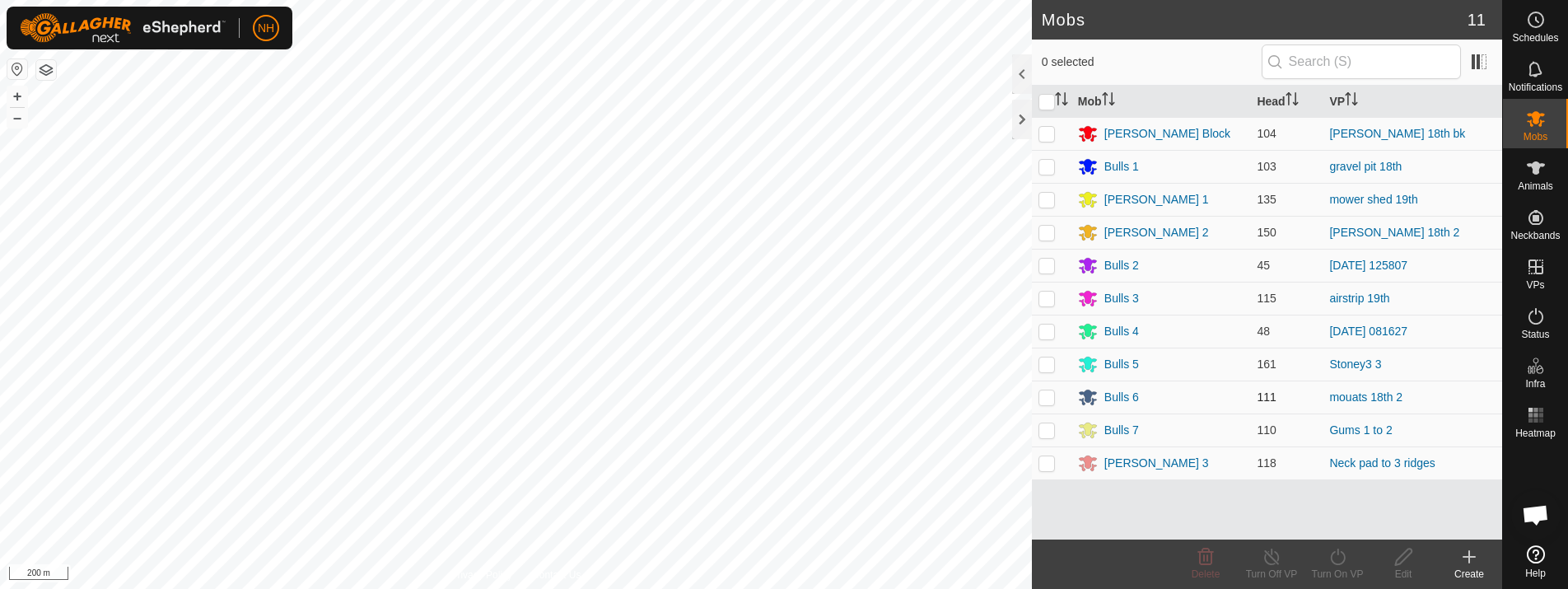
click at [1051, 398] on p-checkbox at bounding box center [1047, 397] width 17 height 13
checkbox input "true"
click at [1334, 557] on icon at bounding box center [1337, 557] width 20 height 20
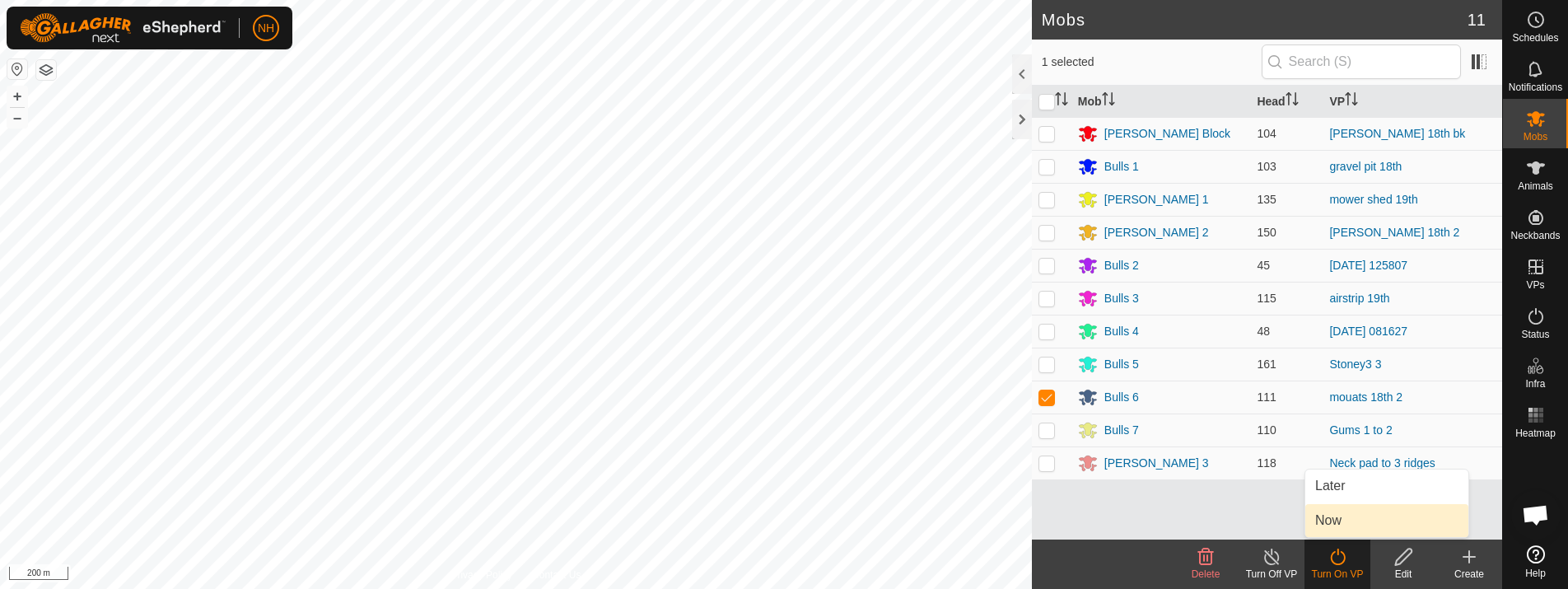
click at [1332, 521] on link "Now" at bounding box center [1386, 521] width 163 height 33
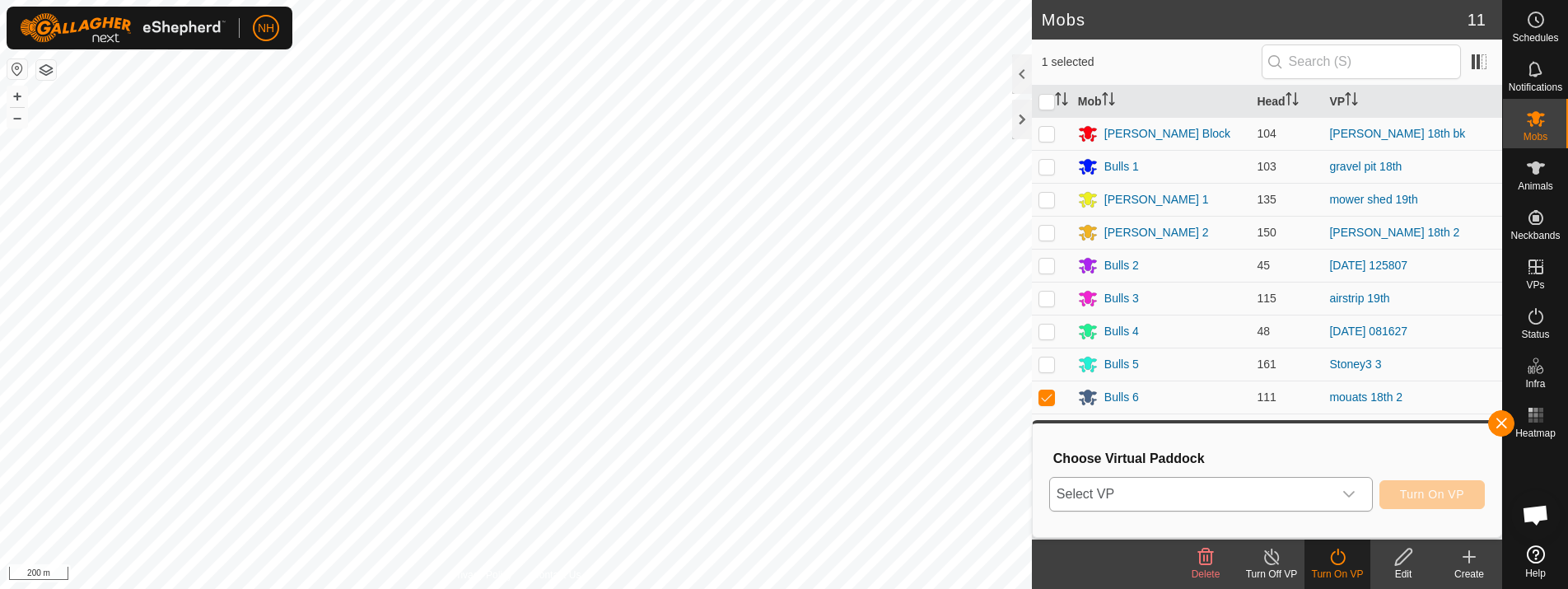
click at [1338, 494] on div "dropdown trigger" at bounding box center [1349, 494] width 33 height 33
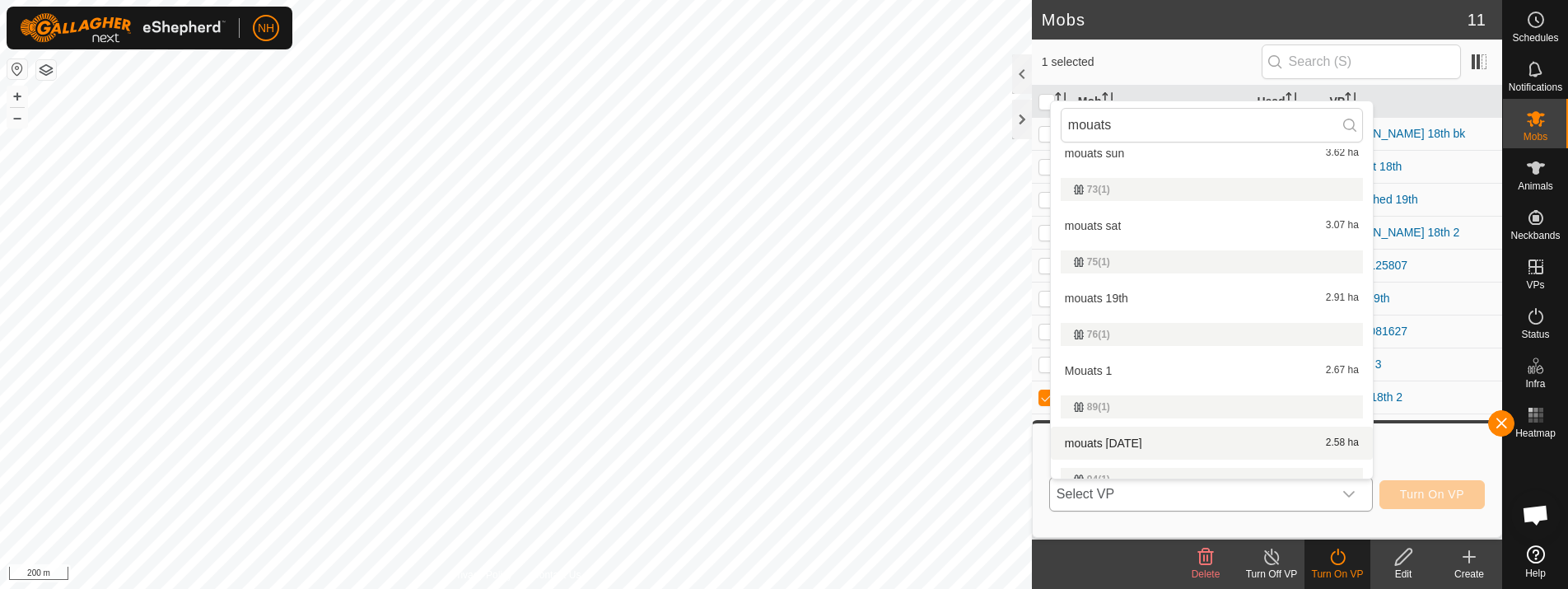
scroll to position [1506, 0]
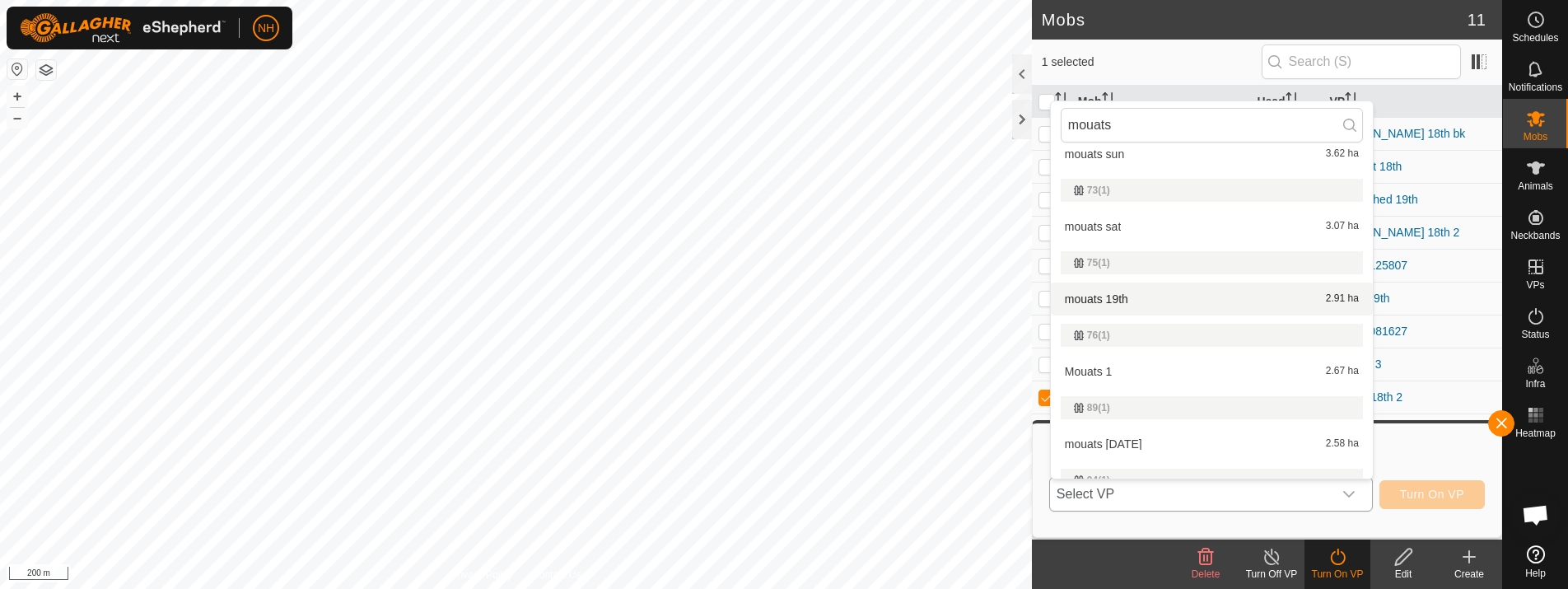
type input "mouats"
click at [1148, 293] on li "mouats 19th 2.91 ha" at bounding box center [1212, 299] width 322 height 33
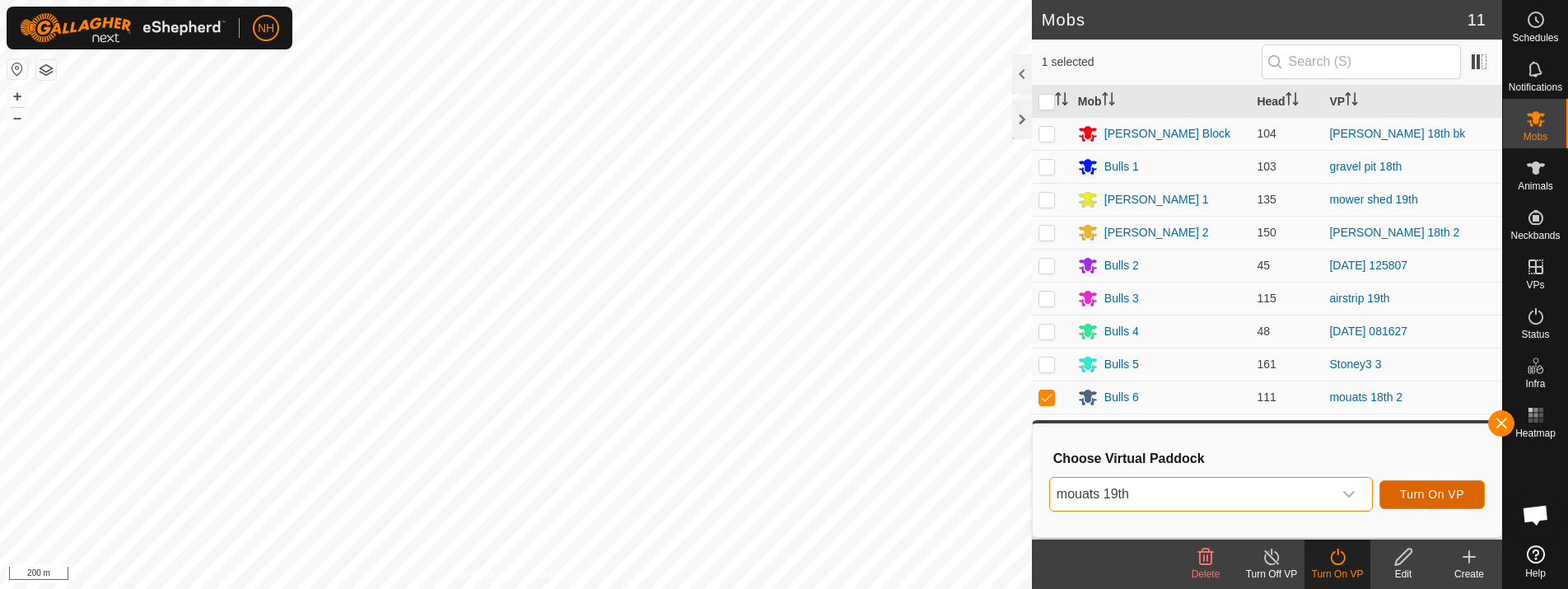
click at [1445, 485] on button "Turn On VP" at bounding box center [1432, 494] width 105 height 29
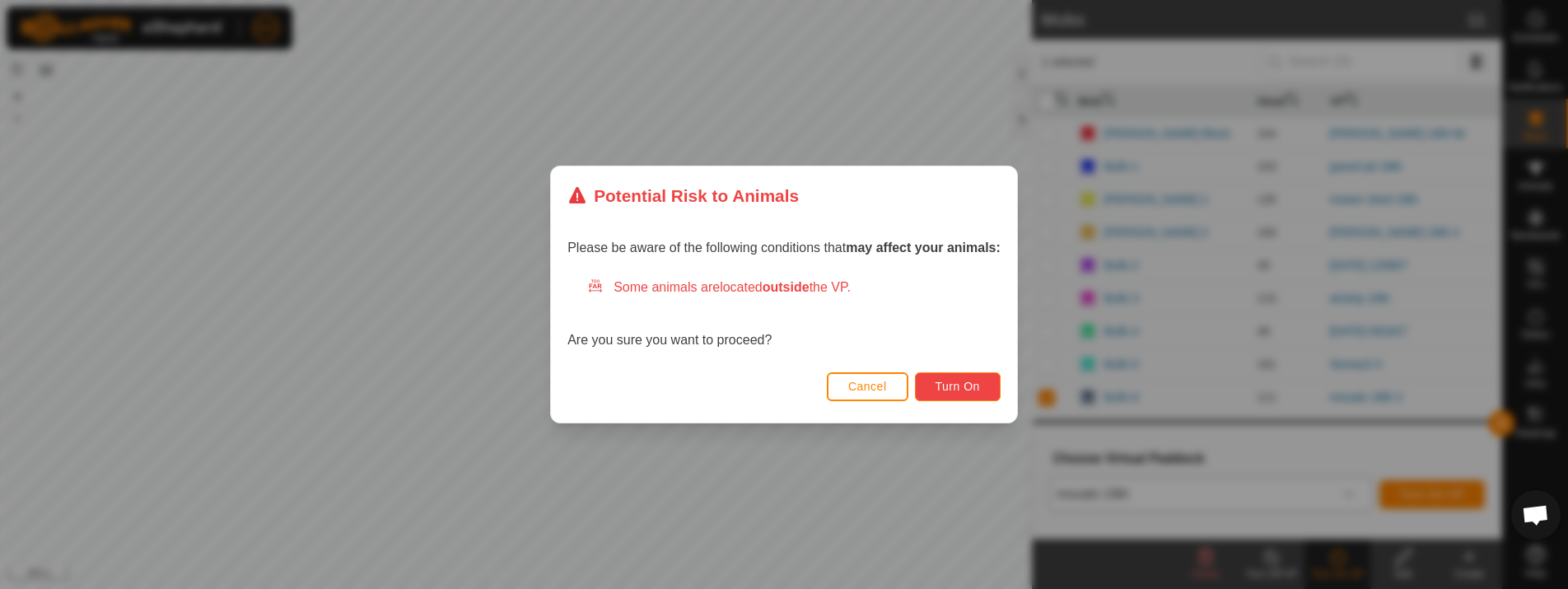
click at [980, 380] on span "Turn On" at bounding box center [957, 385] width 45 height 13
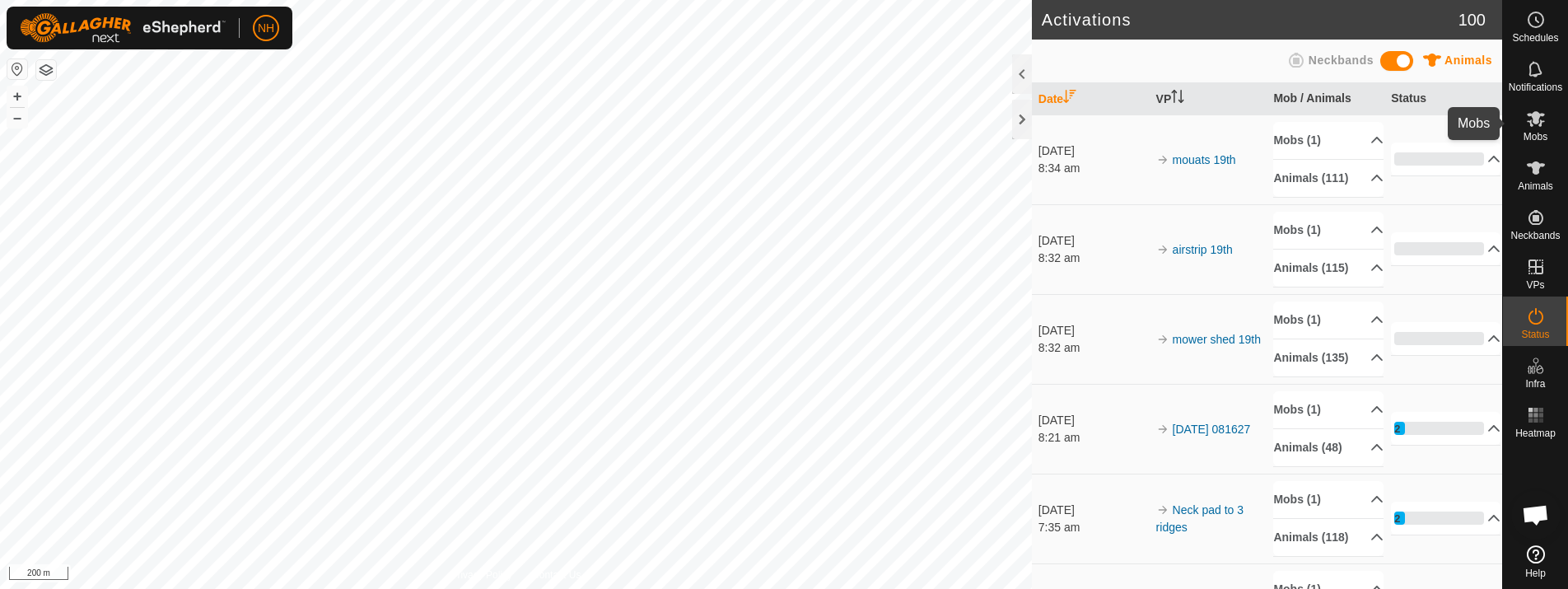
click at [1538, 122] on icon at bounding box center [1536, 119] width 18 height 16
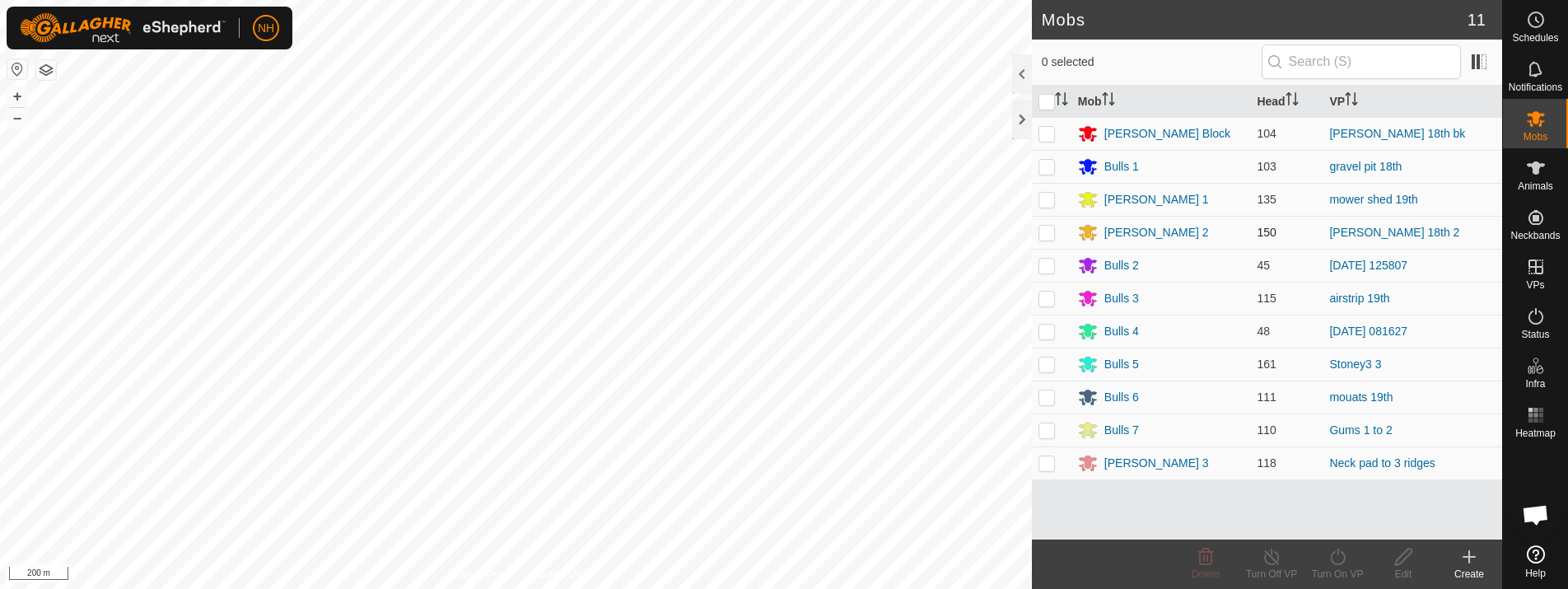
click at [1044, 226] on p-checkbox at bounding box center [1047, 232] width 17 height 13
checkbox input "true"
click at [1347, 554] on icon at bounding box center [1337, 557] width 20 height 20
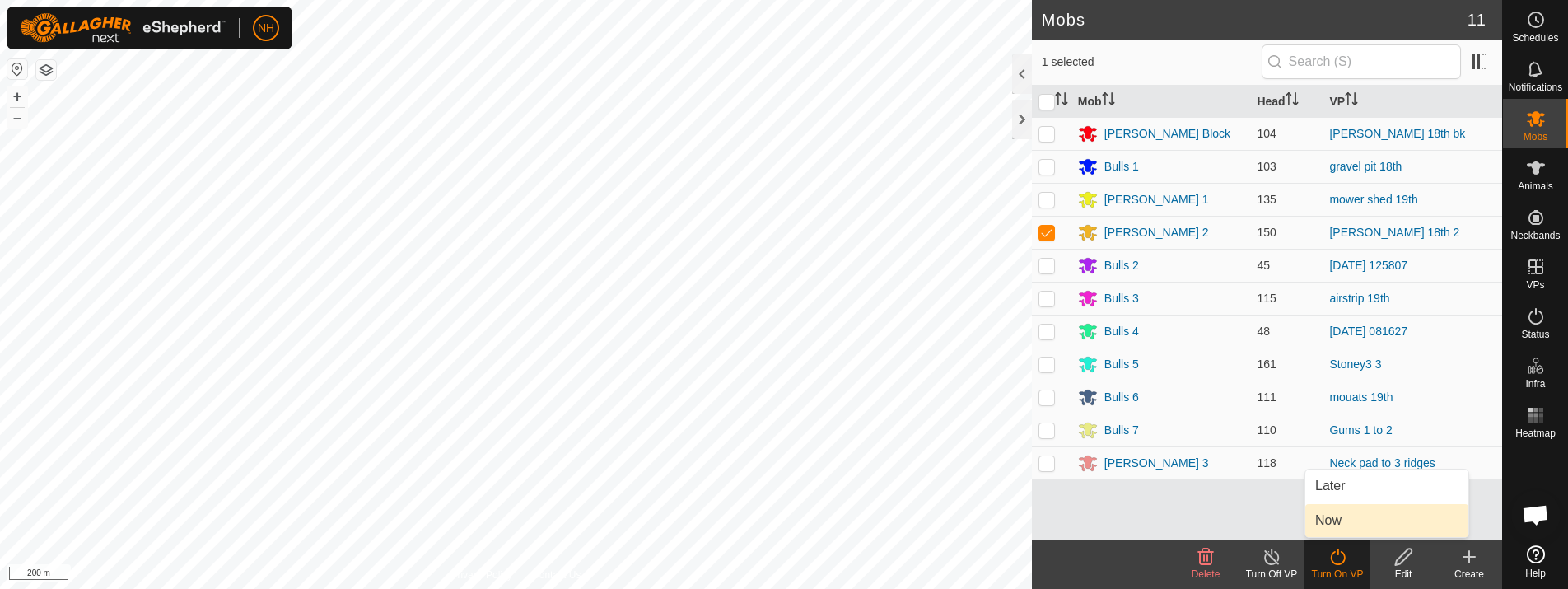
click at [1346, 519] on link "Now" at bounding box center [1386, 521] width 163 height 33
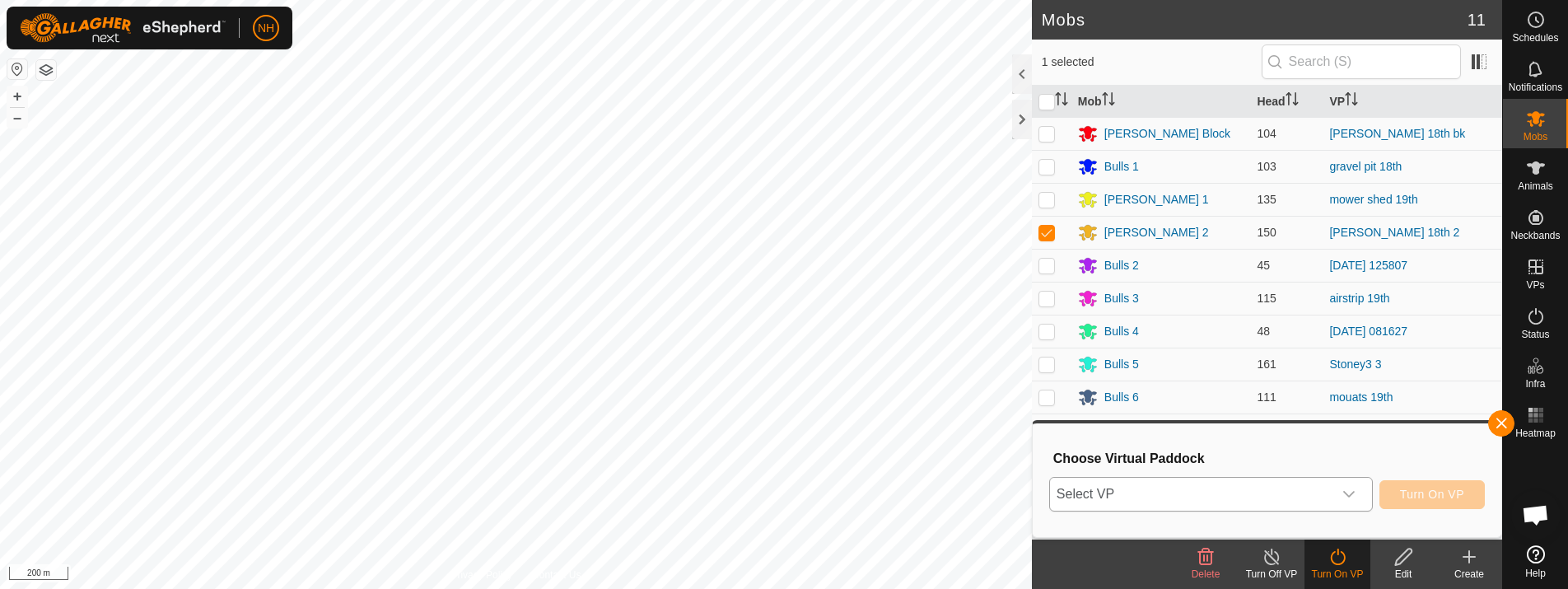
click at [1246, 488] on span "Select VP" at bounding box center [1191, 494] width 283 height 33
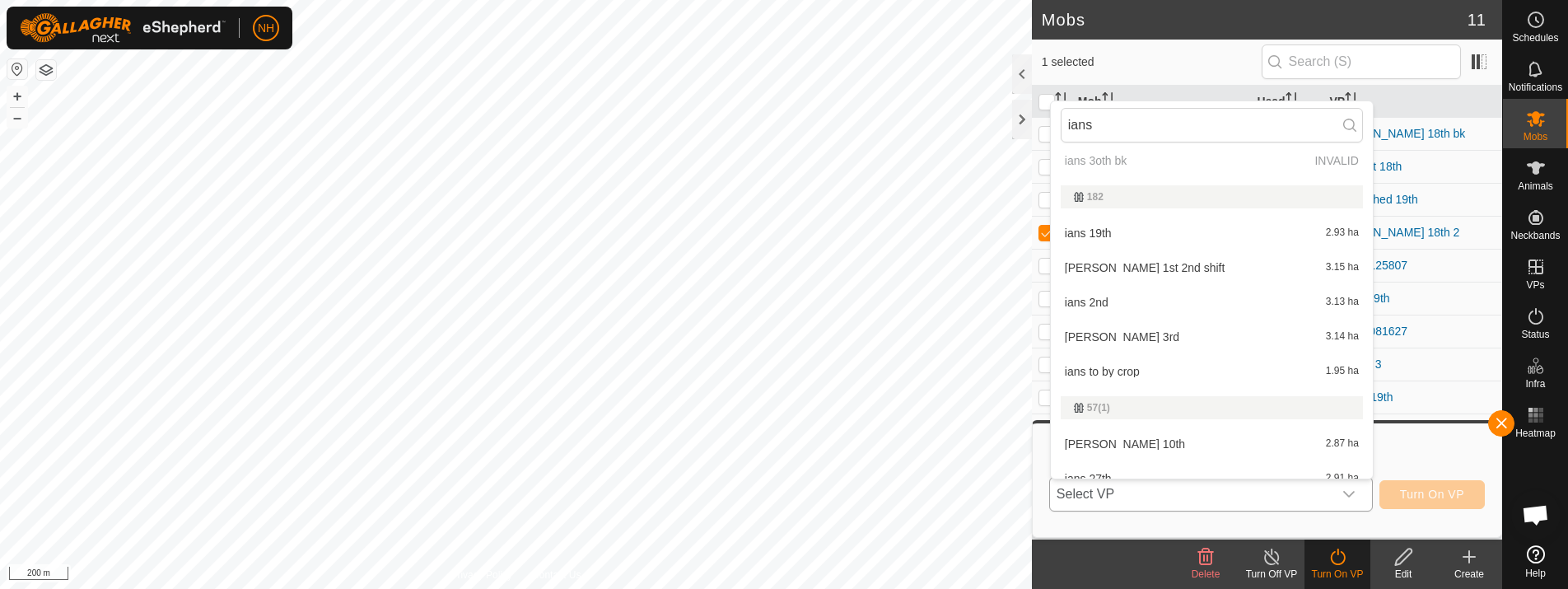
scroll to position [758, 0]
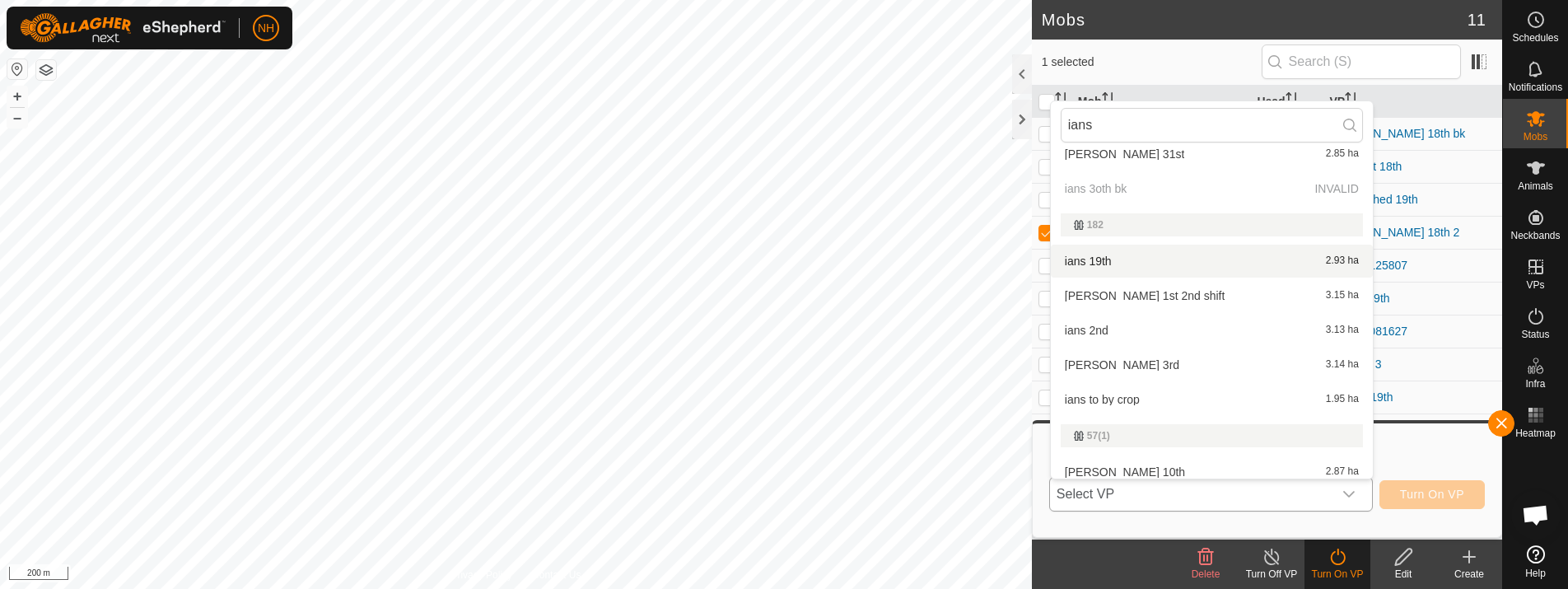
type input "ians"
click at [1151, 256] on li "[PERSON_NAME] 19th 2.93 ha" at bounding box center [1212, 262] width 322 height 33
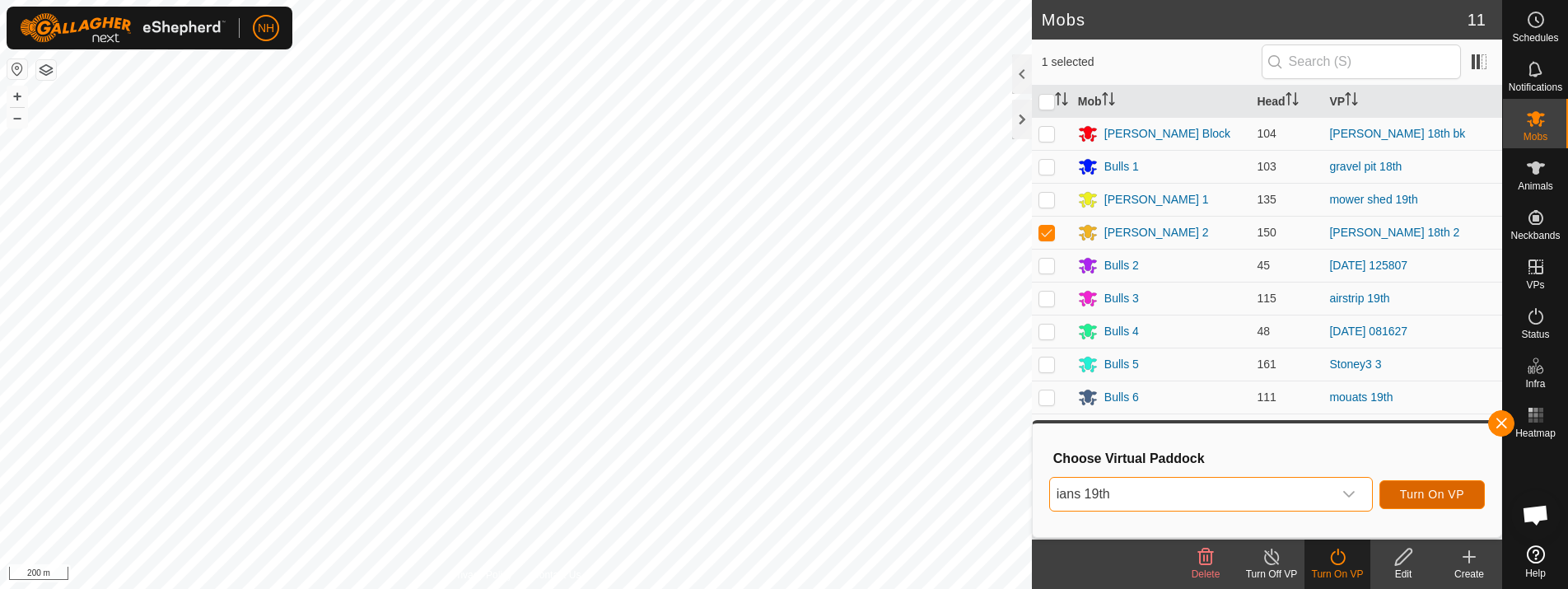
click at [1411, 486] on button "Turn On VP" at bounding box center [1432, 494] width 105 height 29
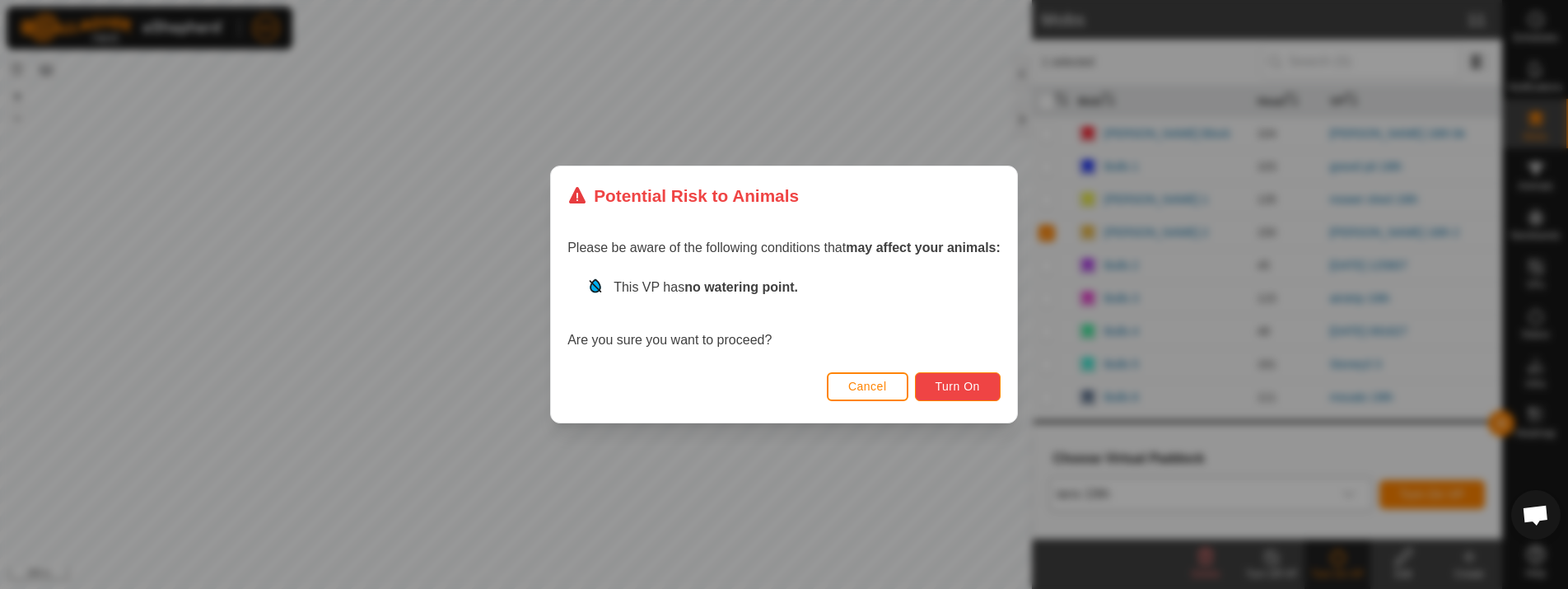
click at [978, 378] on button "Turn On" at bounding box center [958, 386] width 86 height 29
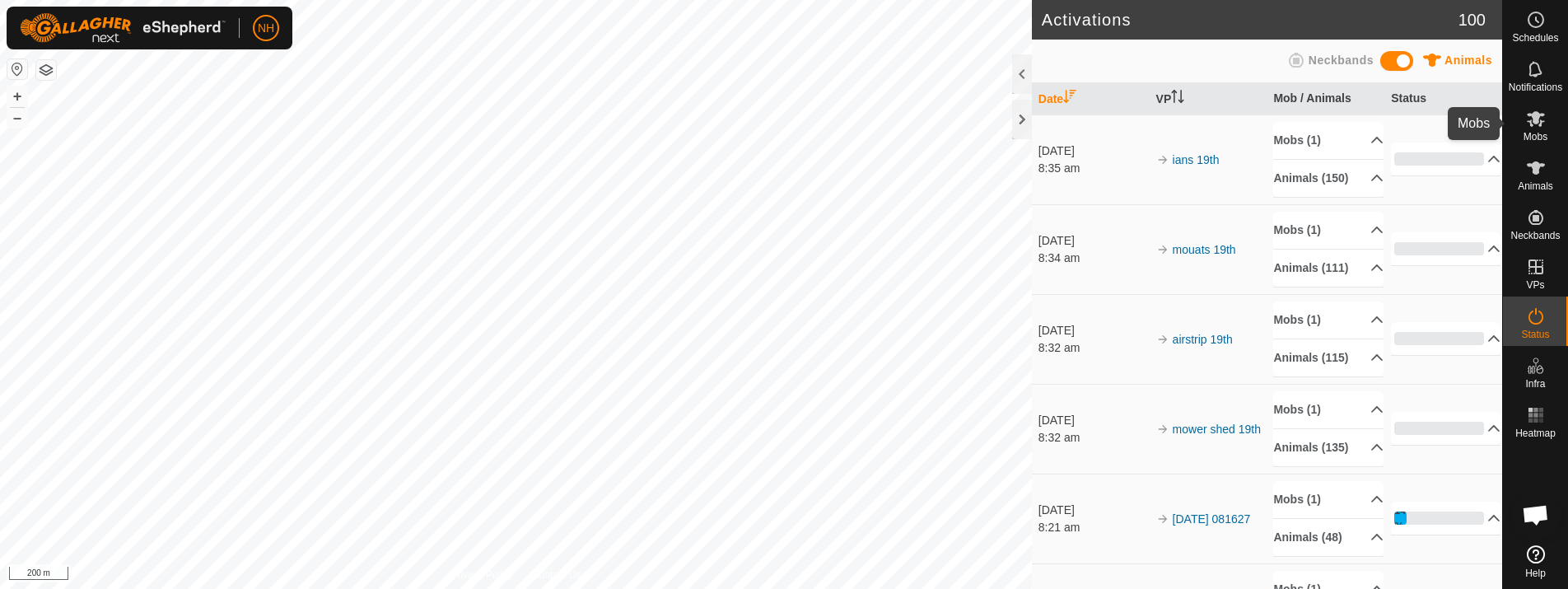
click at [1539, 123] on icon at bounding box center [1536, 119] width 20 height 20
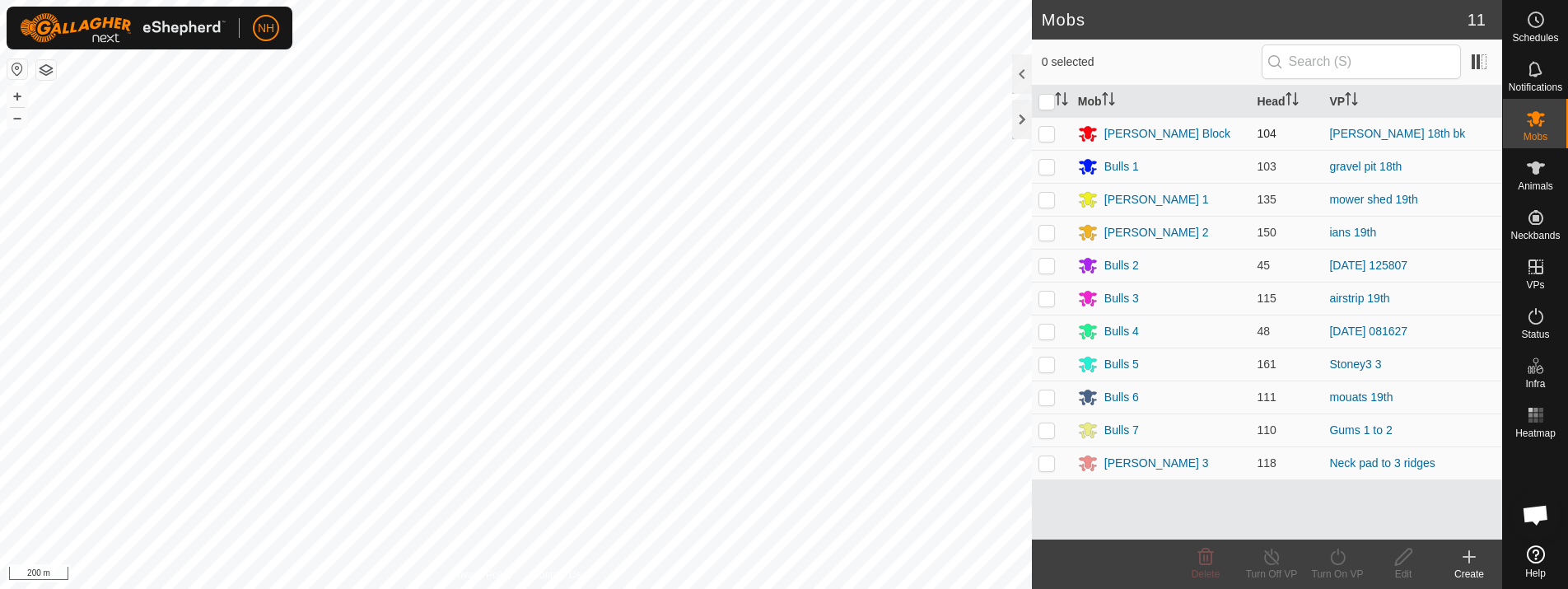
click at [1042, 137] on p-checkbox at bounding box center [1047, 133] width 17 height 13
checkbox input "true"
click at [1330, 551] on icon at bounding box center [1337, 557] width 20 height 20
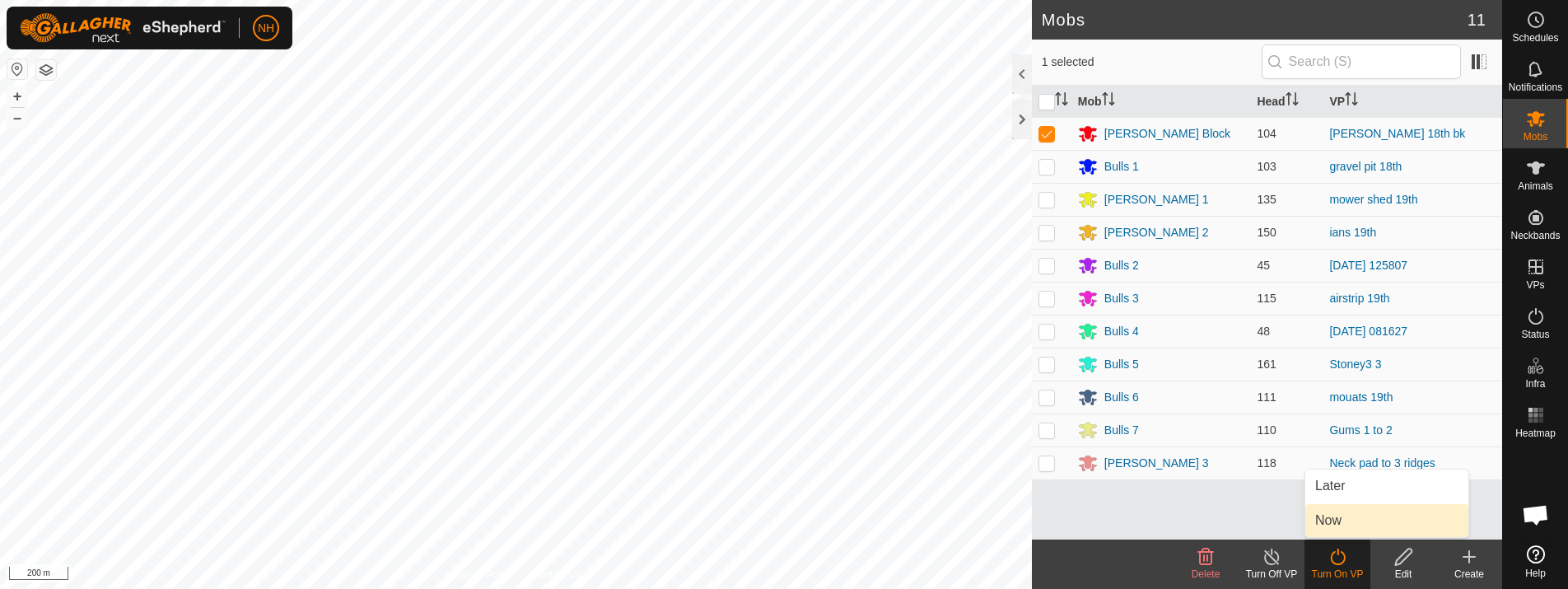
click at [1341, 515] on link "Now" at bounding box center [1386, 521] width 163 height 33
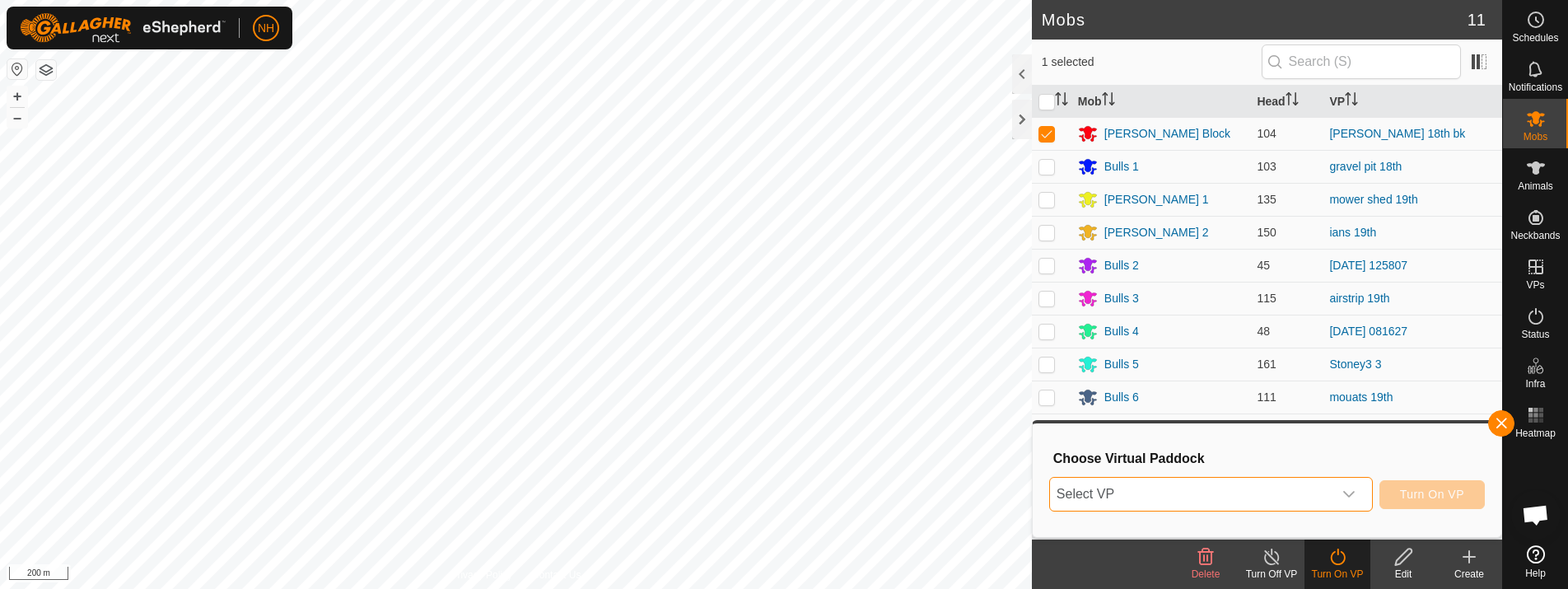
click at [1253, 491] on span "Select VP" at bounding box center [1191, 494] width 283 height 33
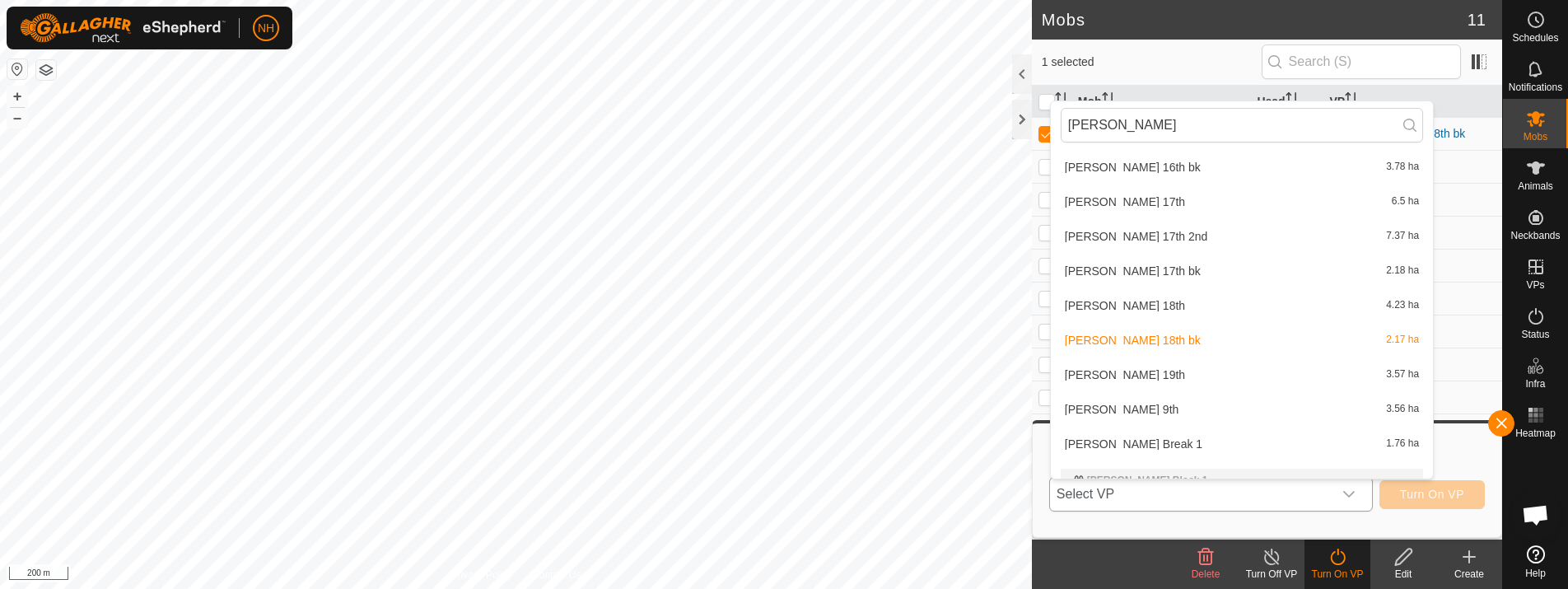
scroll to position [741, 0]
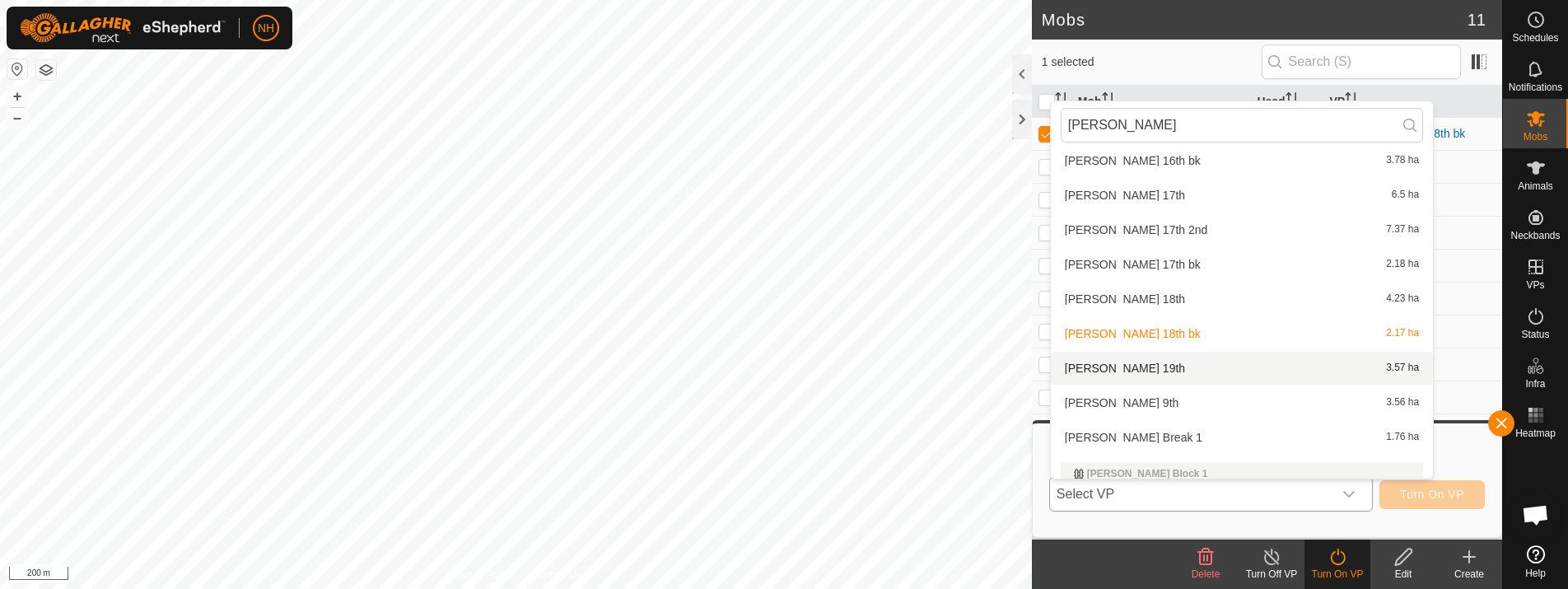
type input "[PERSON_NAME]"
click at [1097, 367] on li "moores 19th 3.57 ha" at bounding box center [1241, 368] width 382 height 33
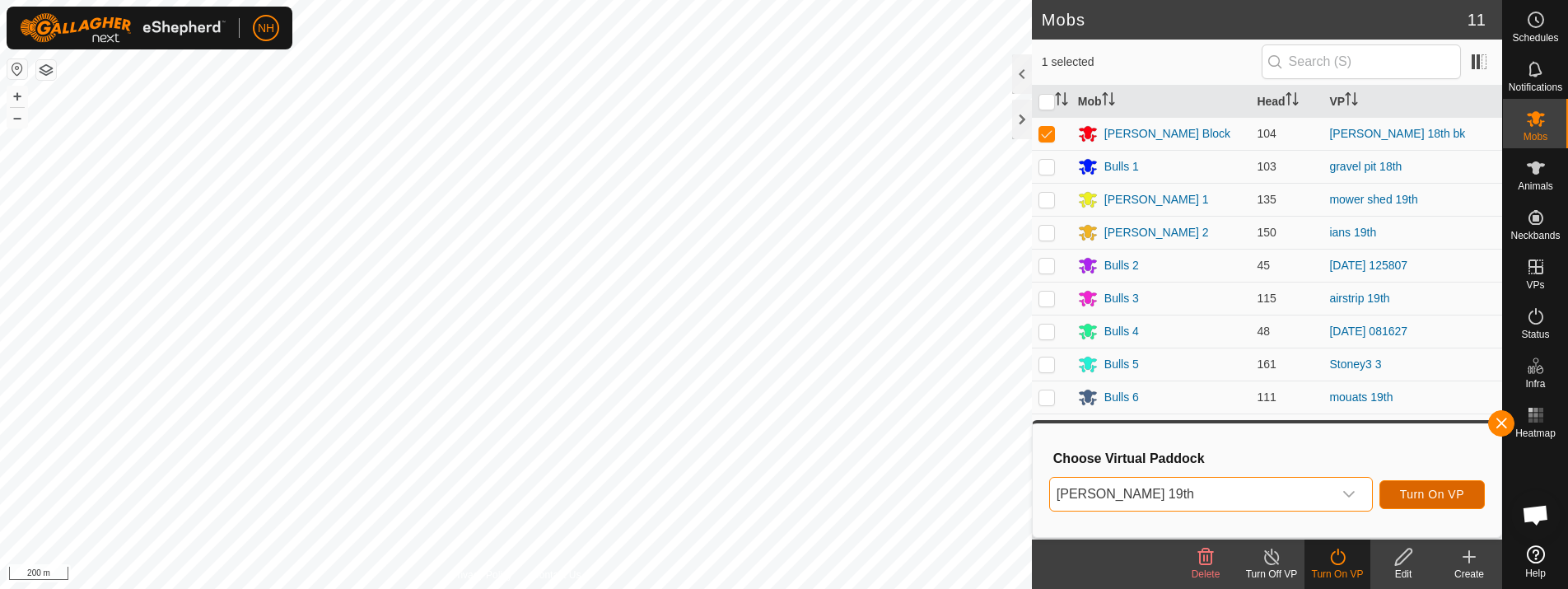
click at [1427, 499] on span "Turn On VP" at bounding box center [1431, 493] width 64 height 13
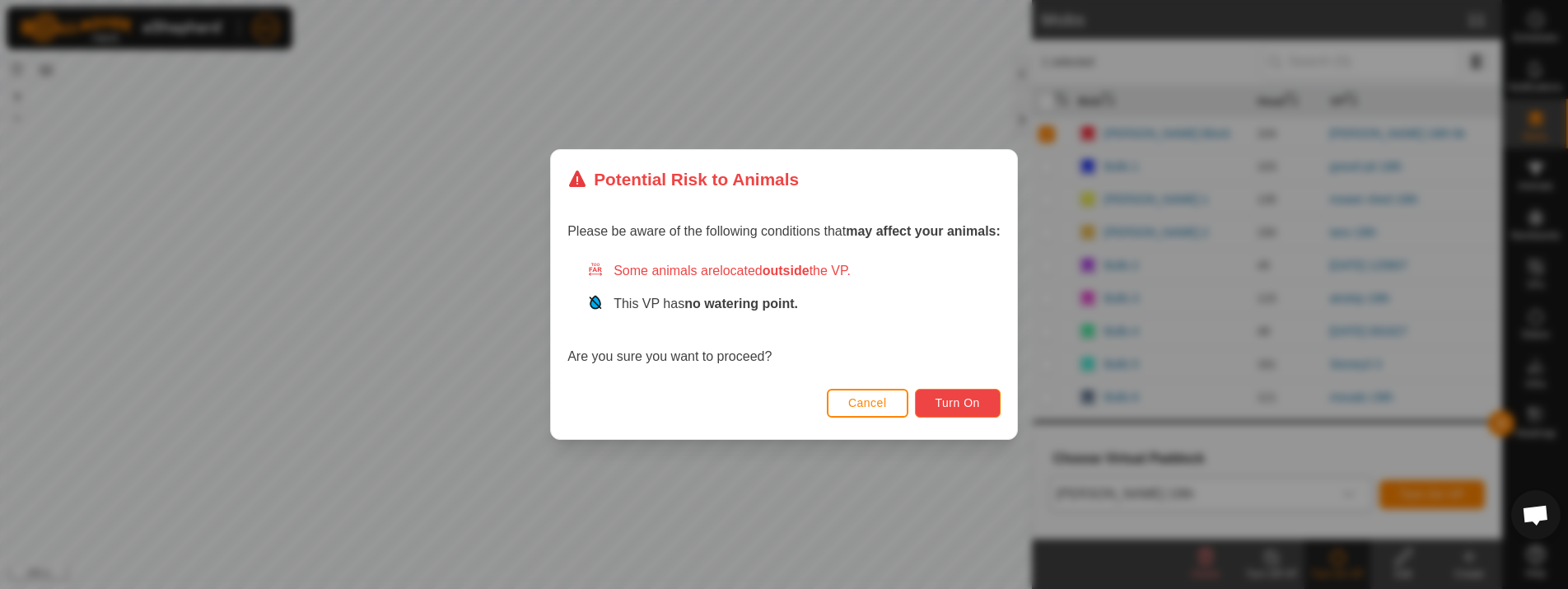
click at [963, 392] on button "Turn On" at bounding box center [958, 403] width 86 height 29
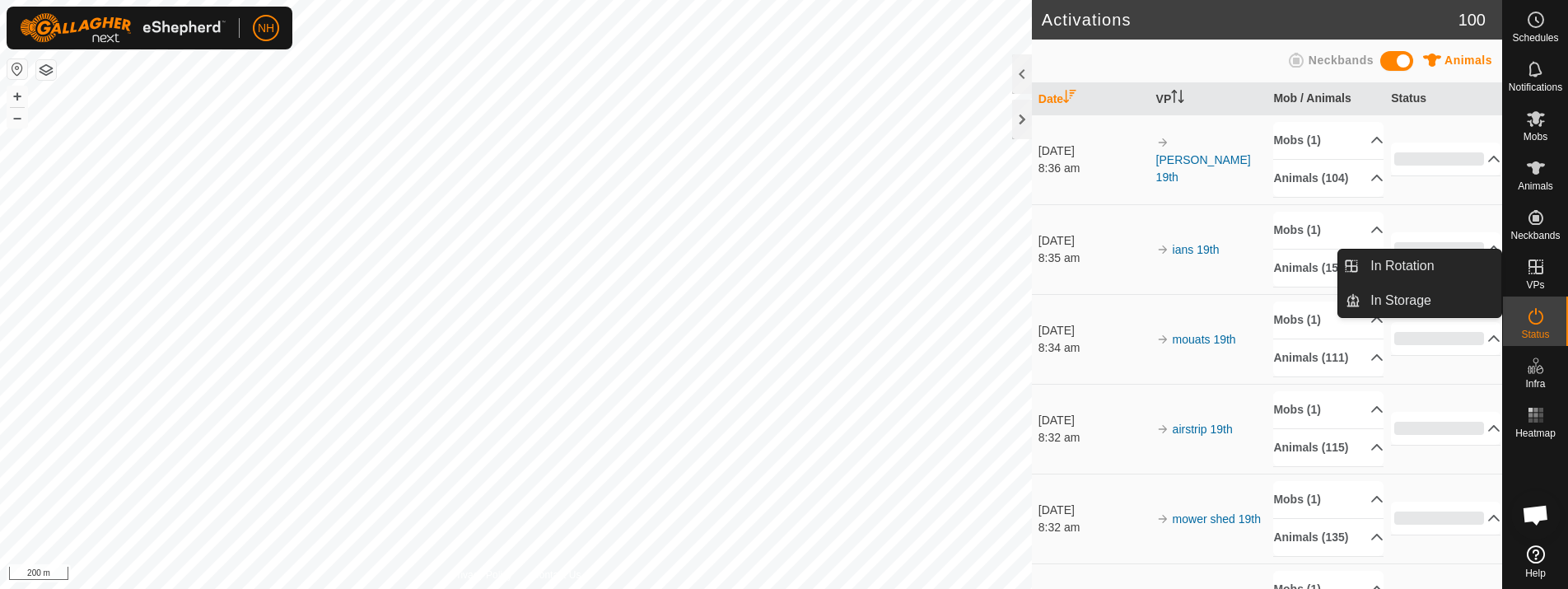
click at [1528, 269] on link "In Rotation" at bounding box center [1496, 268] width 140 height 33
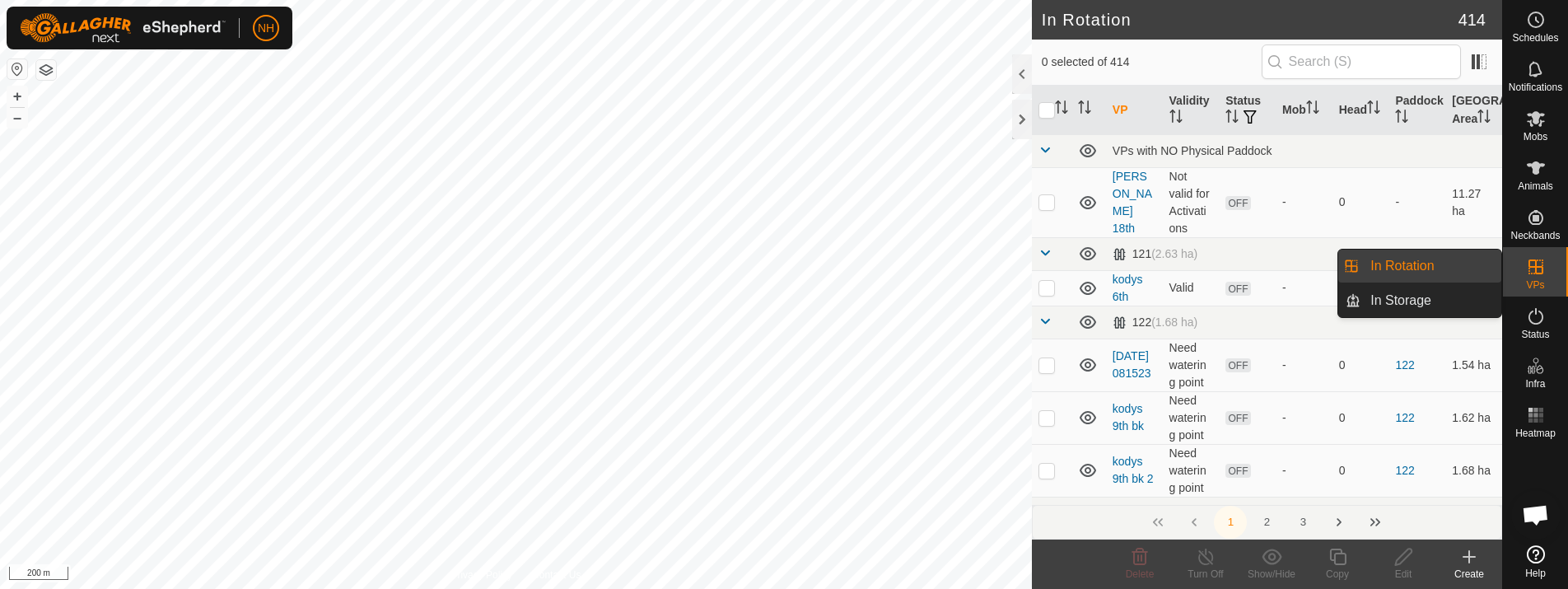
click at [1436, 261] on link "In Rotation" at bounding box center [1430, 266] width 140 height 33
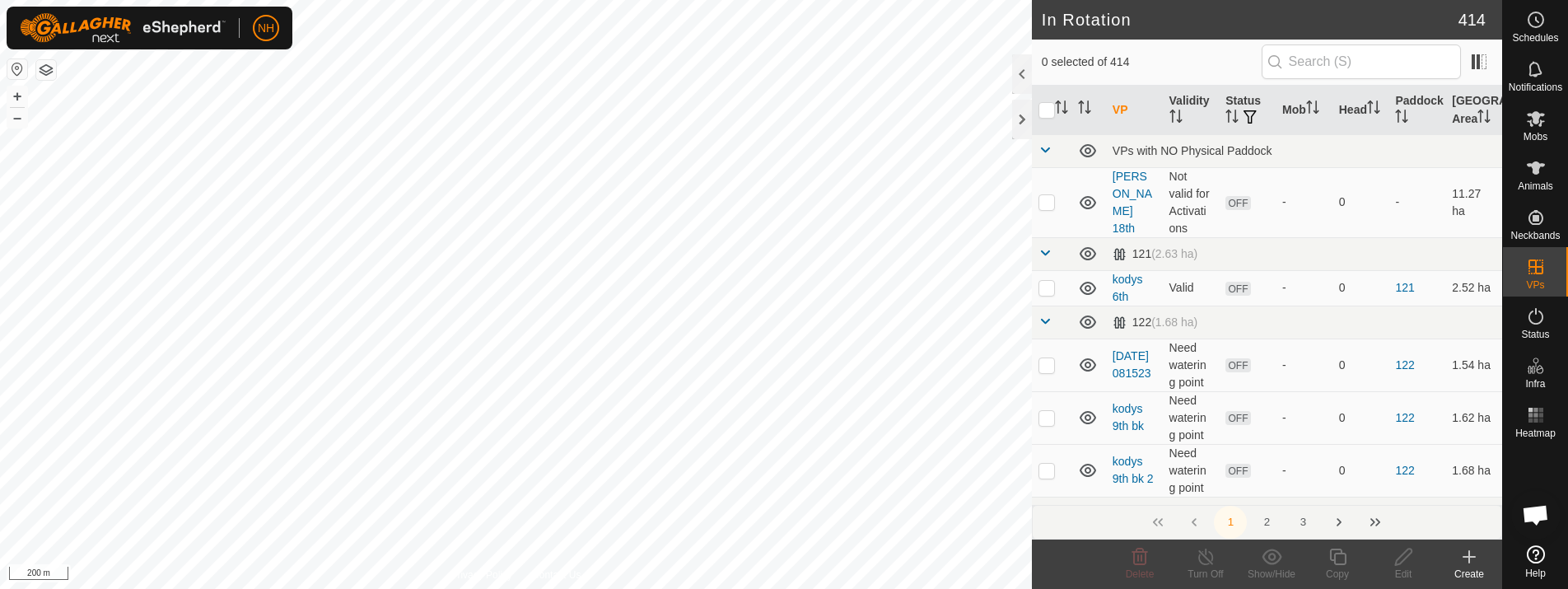
click at [1472, 549] on icon at bounding box center [1469, 557] width 20 height 20
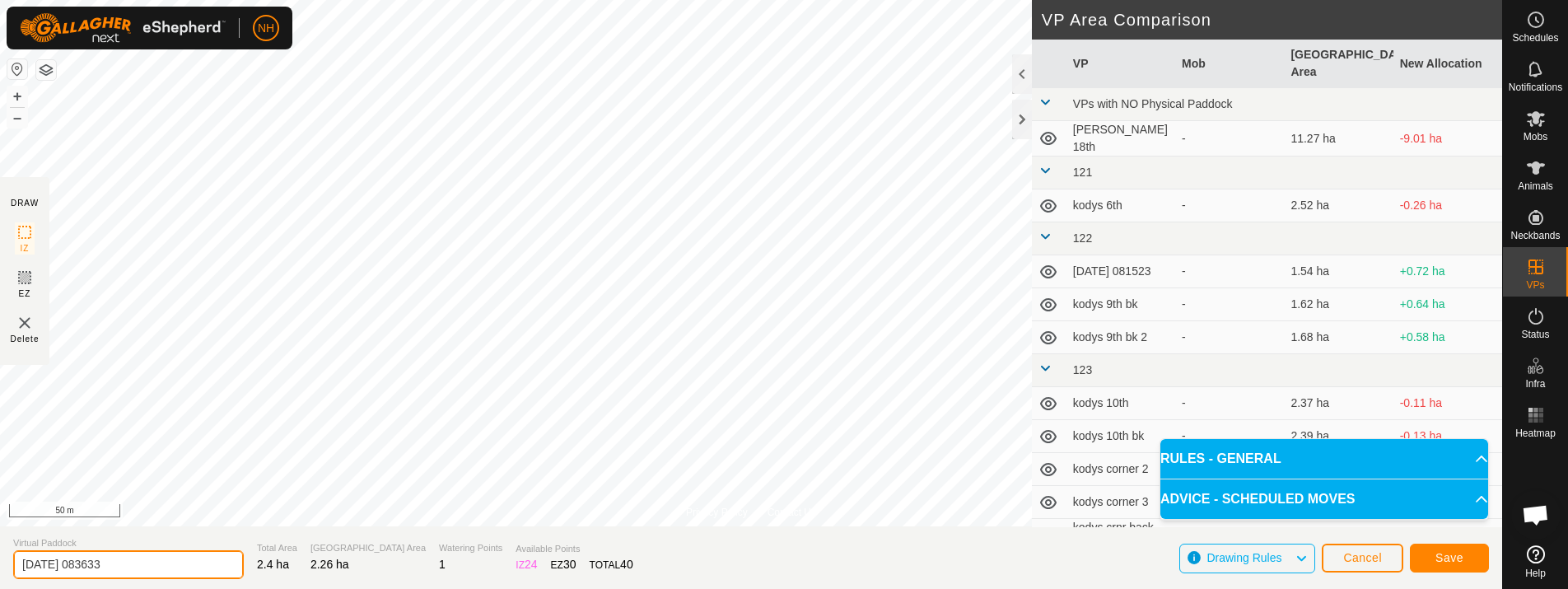
click at [141, 563] on input "2025-09-19 083633" at bounding box center [128, 564] width 231 height 29
type input "2"
type input "moores 19th bk"
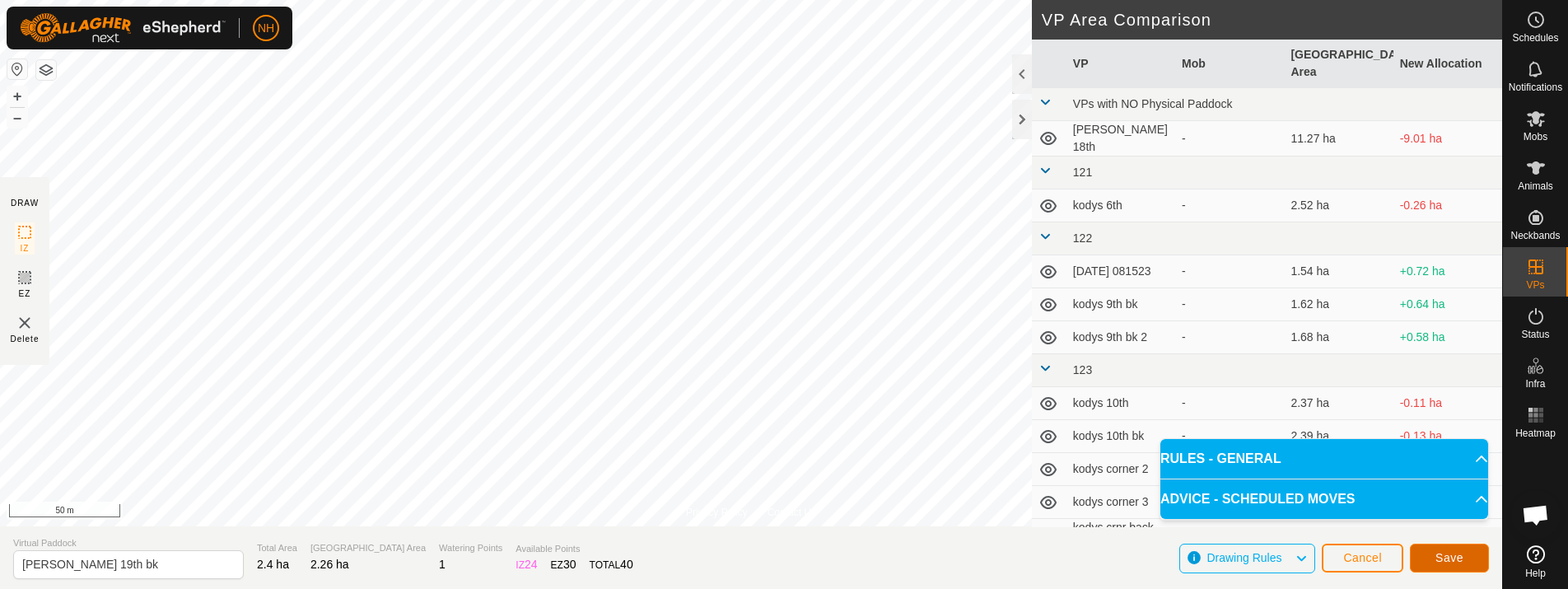
click at [1462, 556] on span "Save" at bounding box center [1449, 557] width 28 height 13
